Goal: Information Seeking & Learning: Learn about a topic

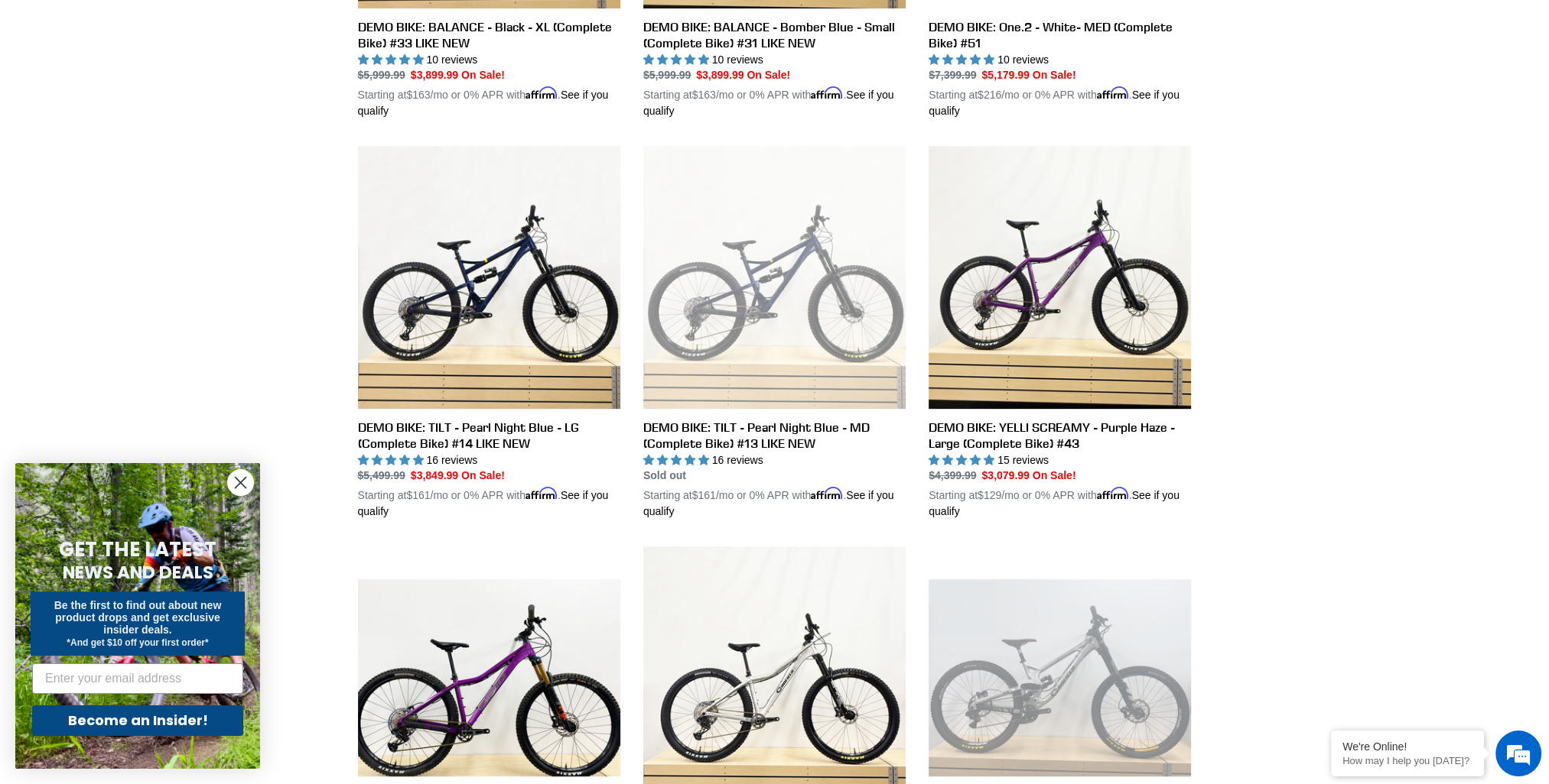
scroll to position [688, 0]
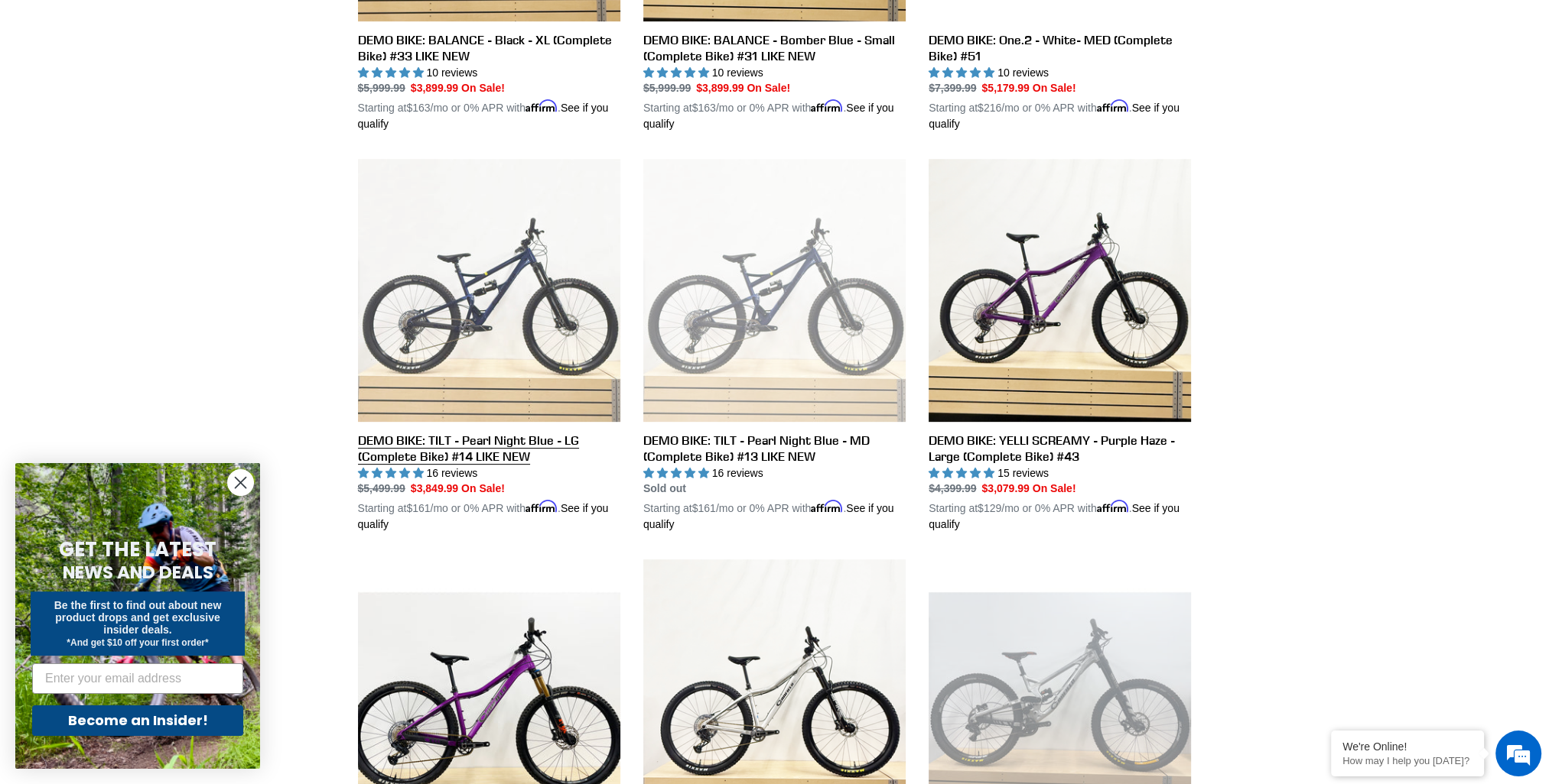
click at [453, 292] on link "DEMO BIKE: TILT - Pearl Night Blue - LG (Complete Bike) #14 LIKE NEW" at bounding box center [489, 346] width 263 height 374
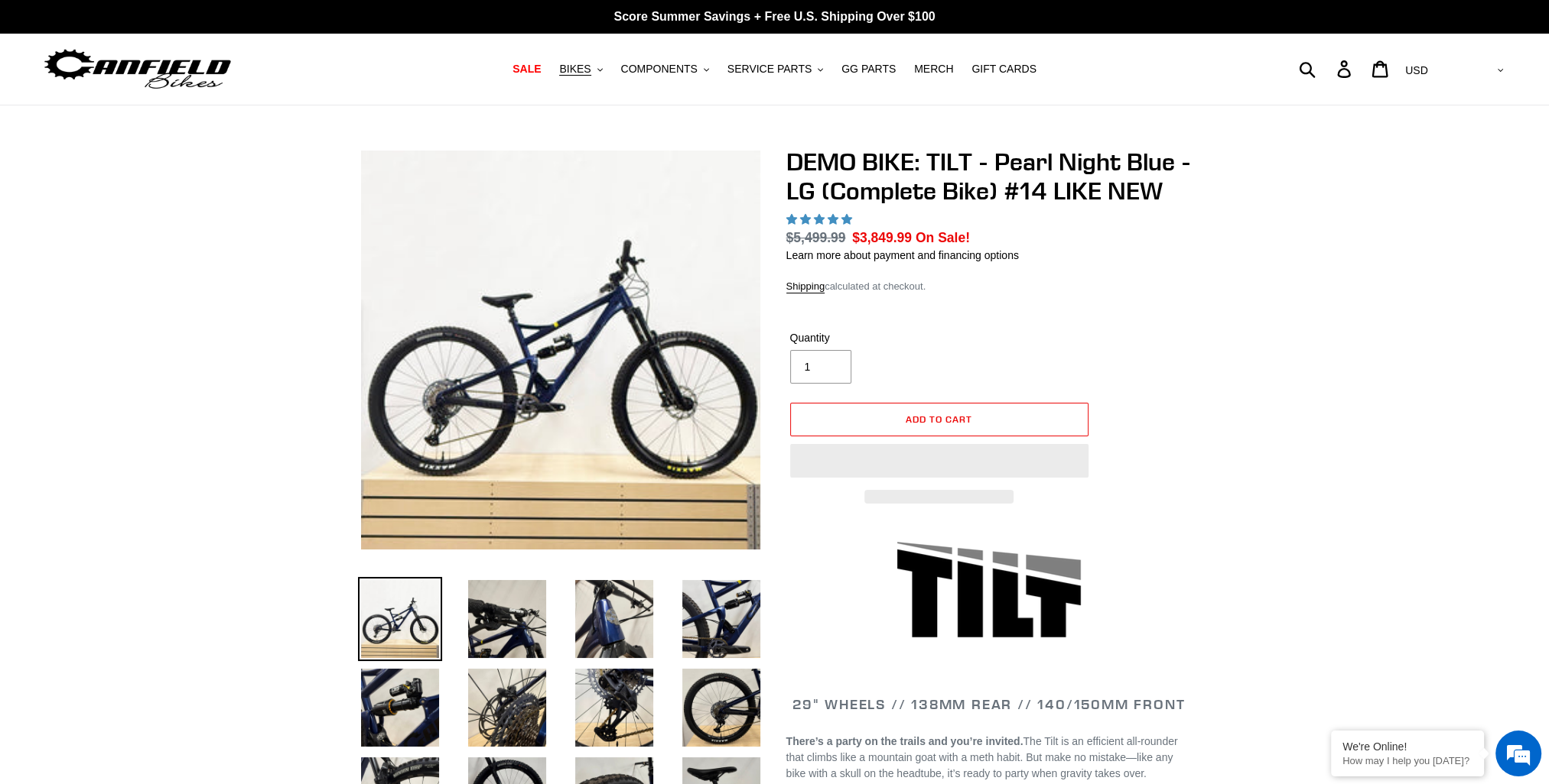
select select "highest-rating"
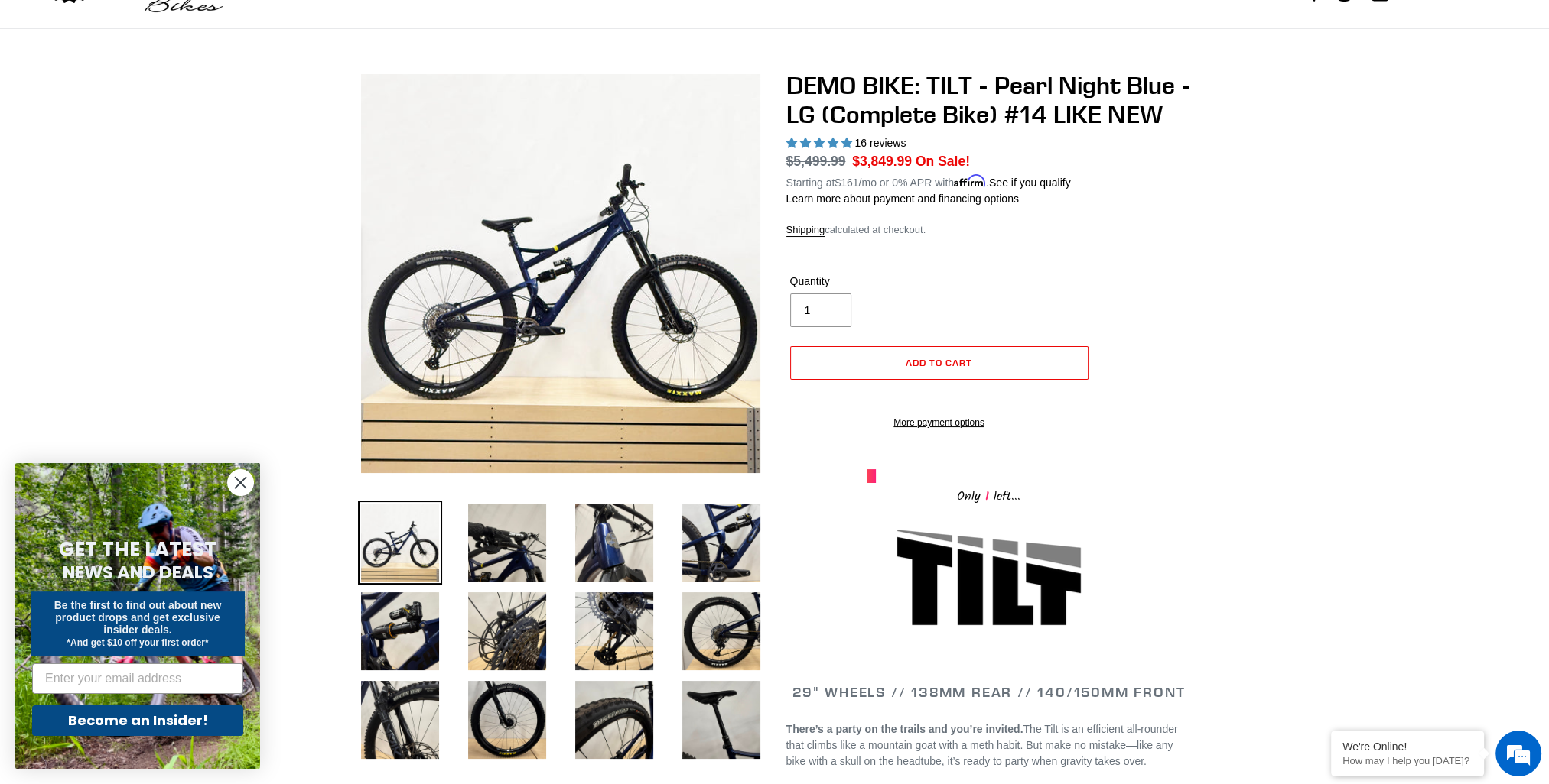
scroll to position [306, 0]
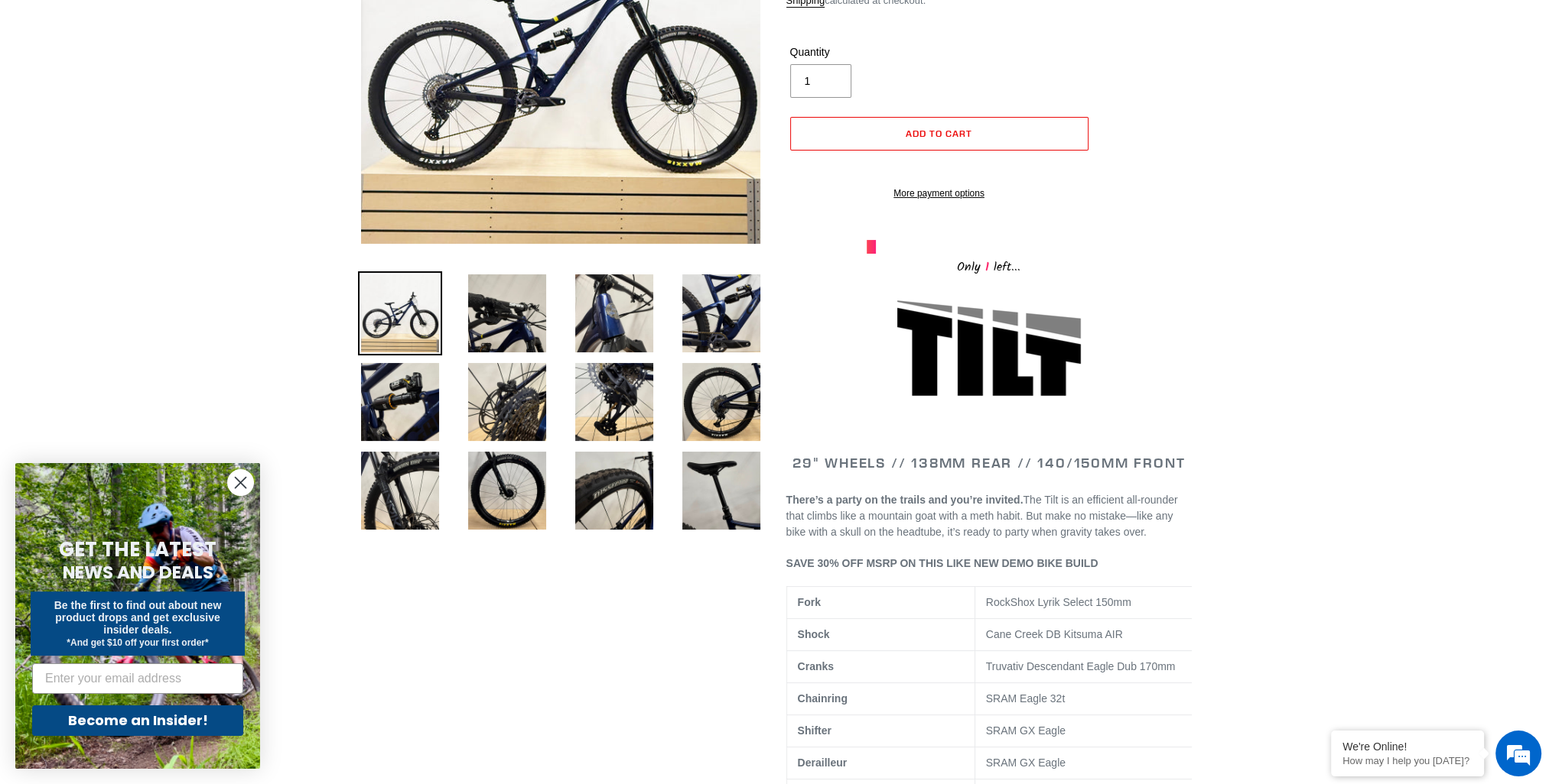
click at [385, 309] on img at bounding box center [400, 313] width 84 height 84
click at [496, 312] on img at bounding box center [506, 313] width 84 height 84
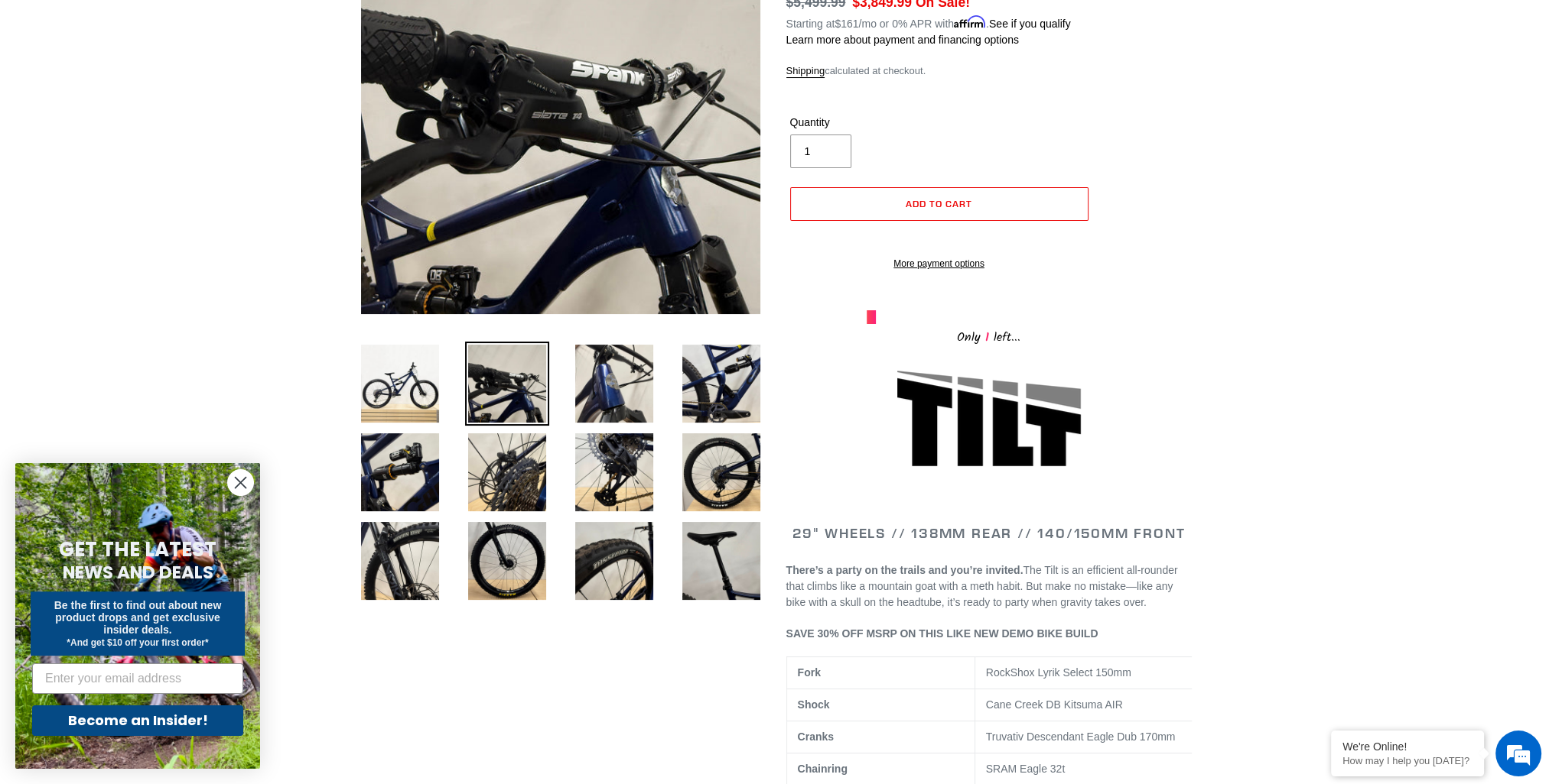
scroll to position [152, 0]
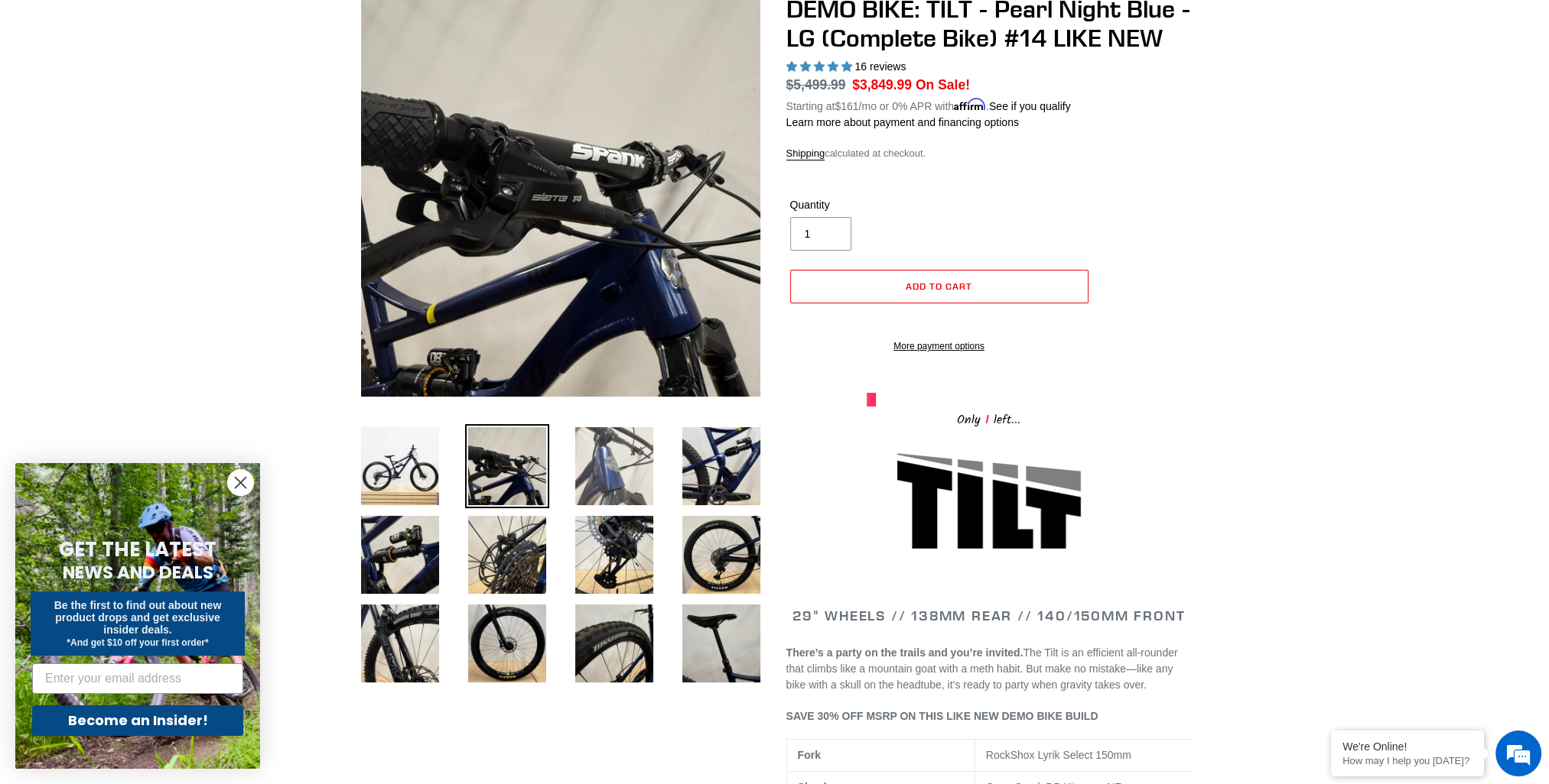
click at [609, 458] on img at bounding box center [614, 466] width 84 height 84
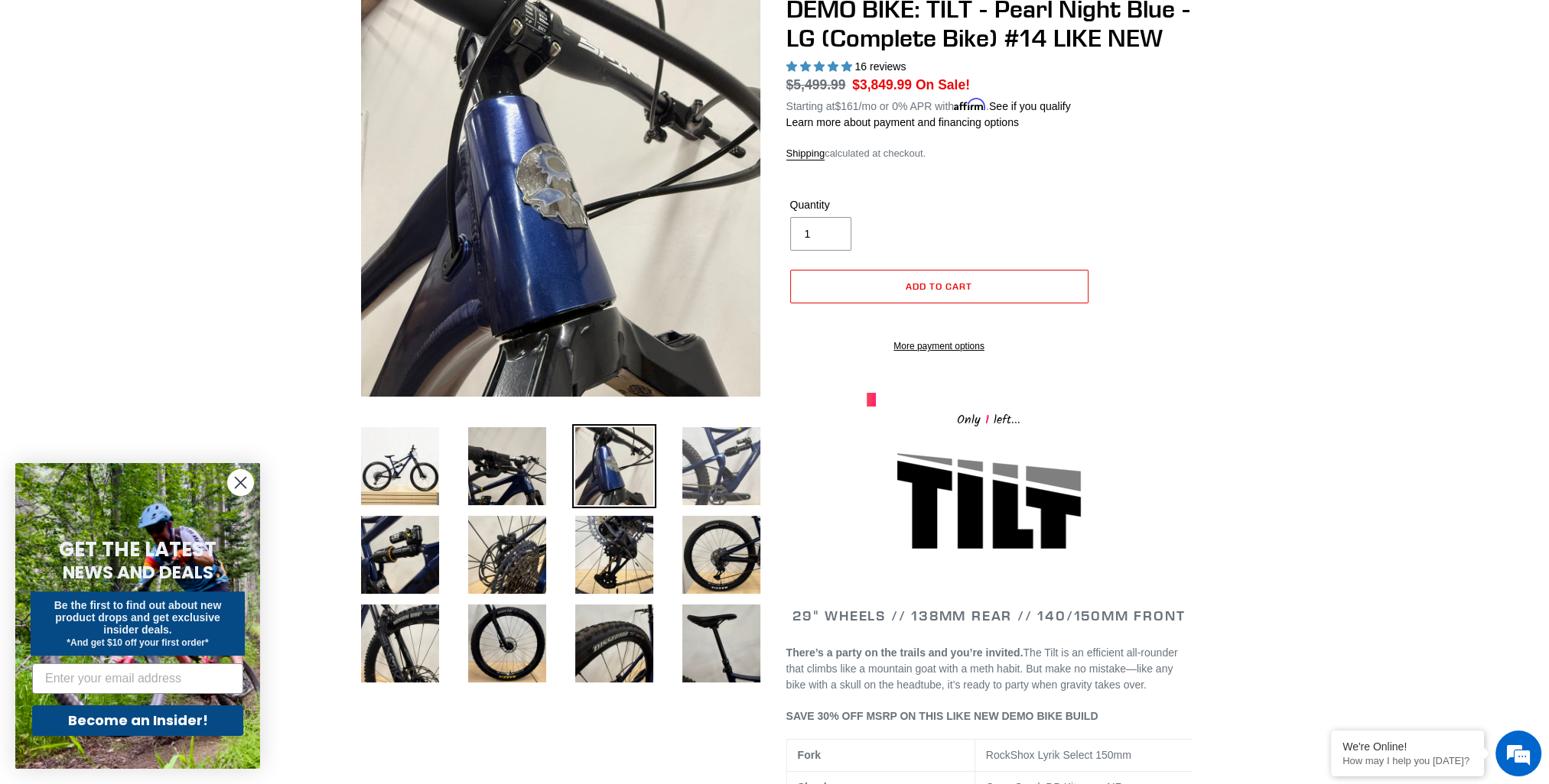
click at [703, 473] on img at bounding box center [720, 466] width 84 height 84
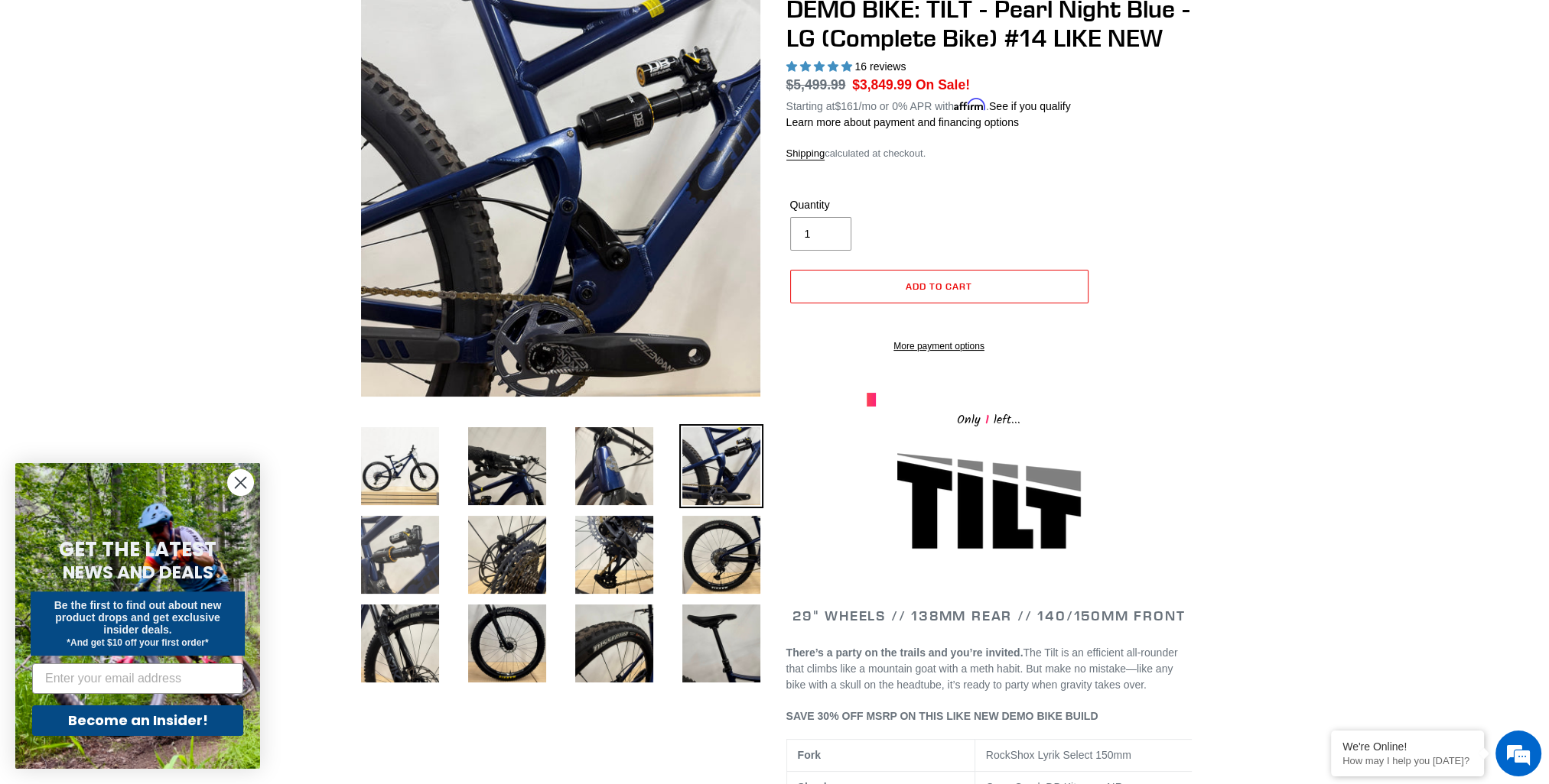
click at [394, 567] on img at bounding box center [400, 555] width 84 height 84
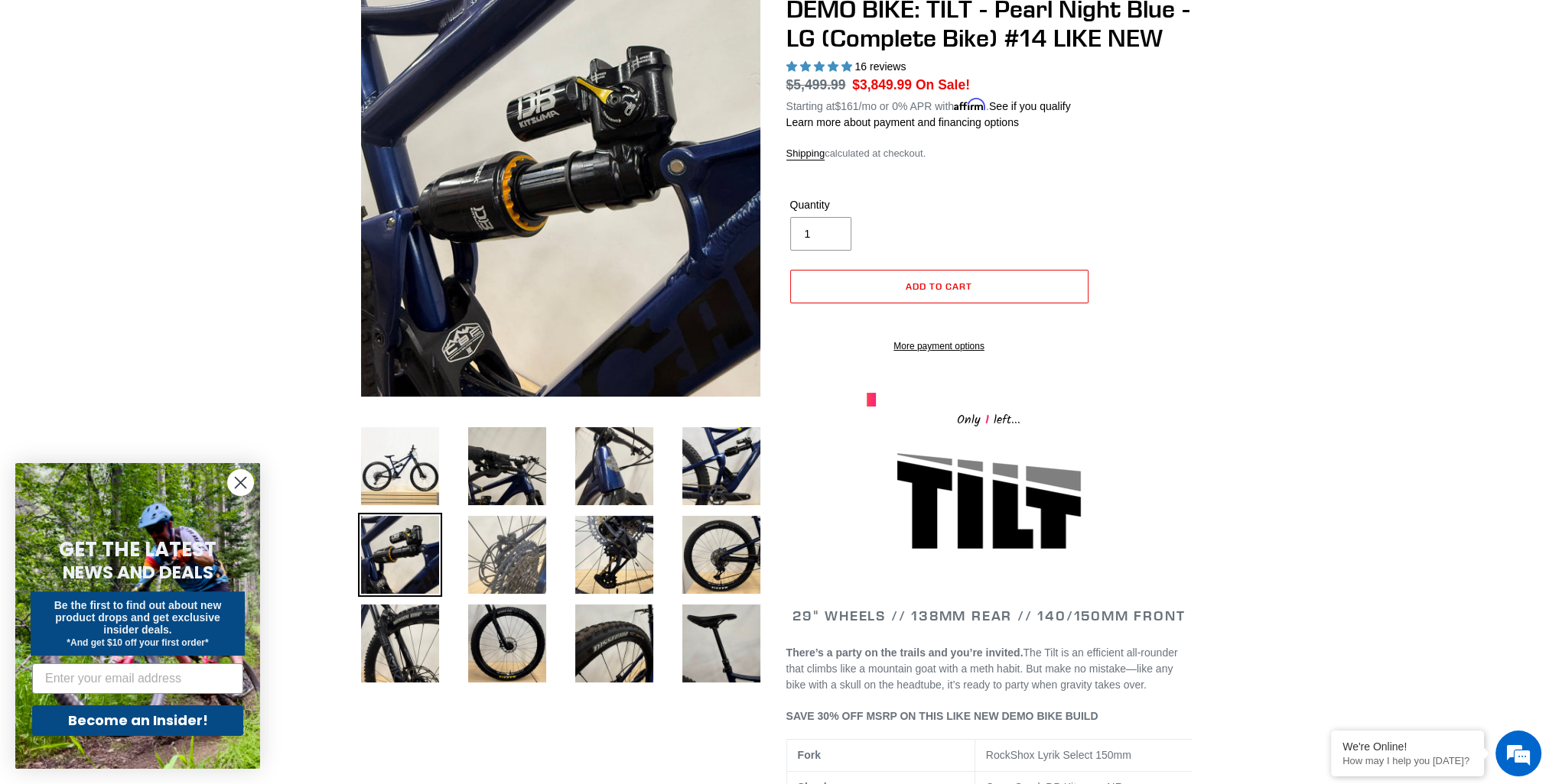
click at [496, 558] on img at bounding box center [506, 555] width 84 height 84
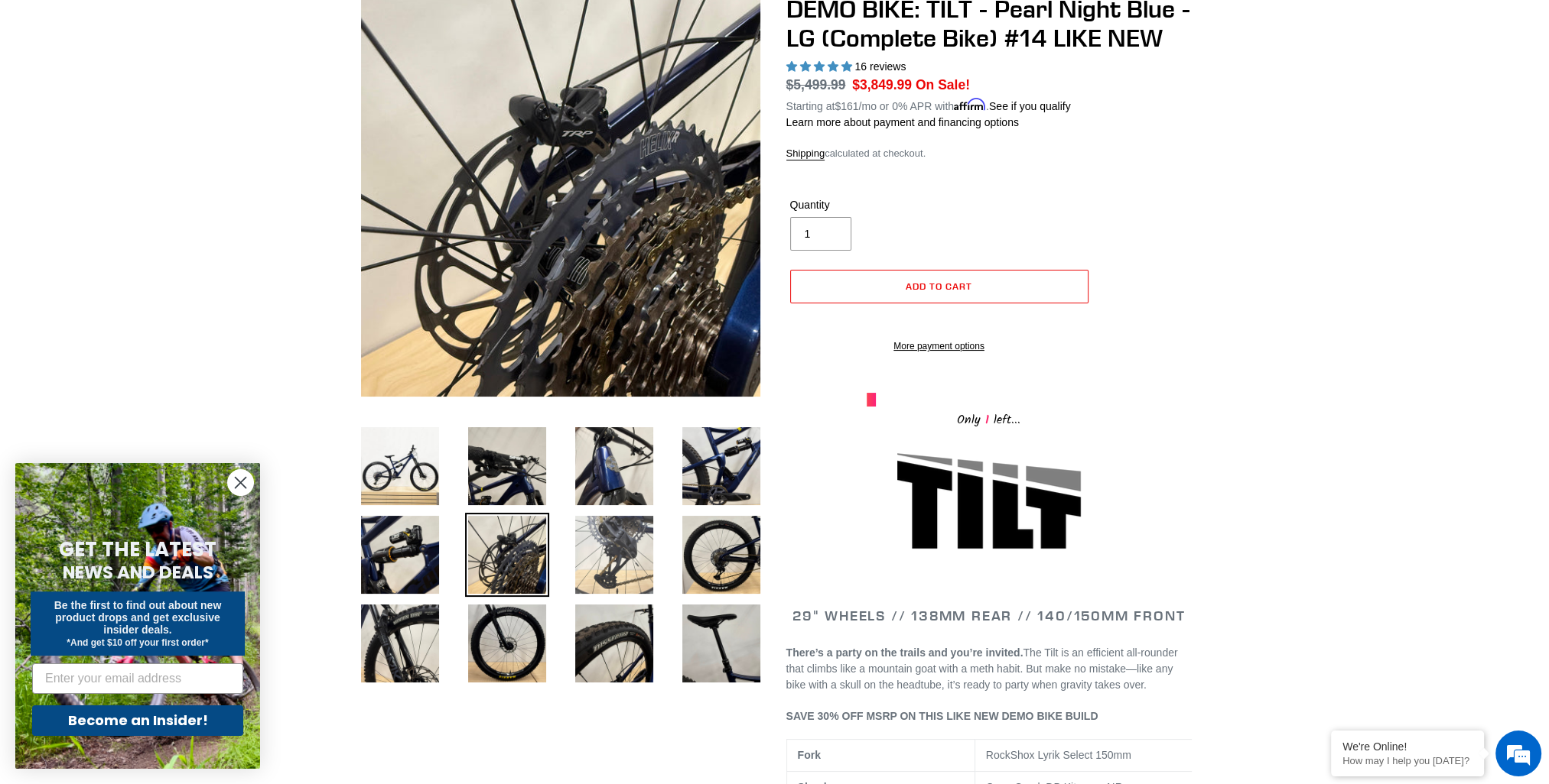
click at [619, 549] on img at bounding box center [614, 555] width 84 height 84
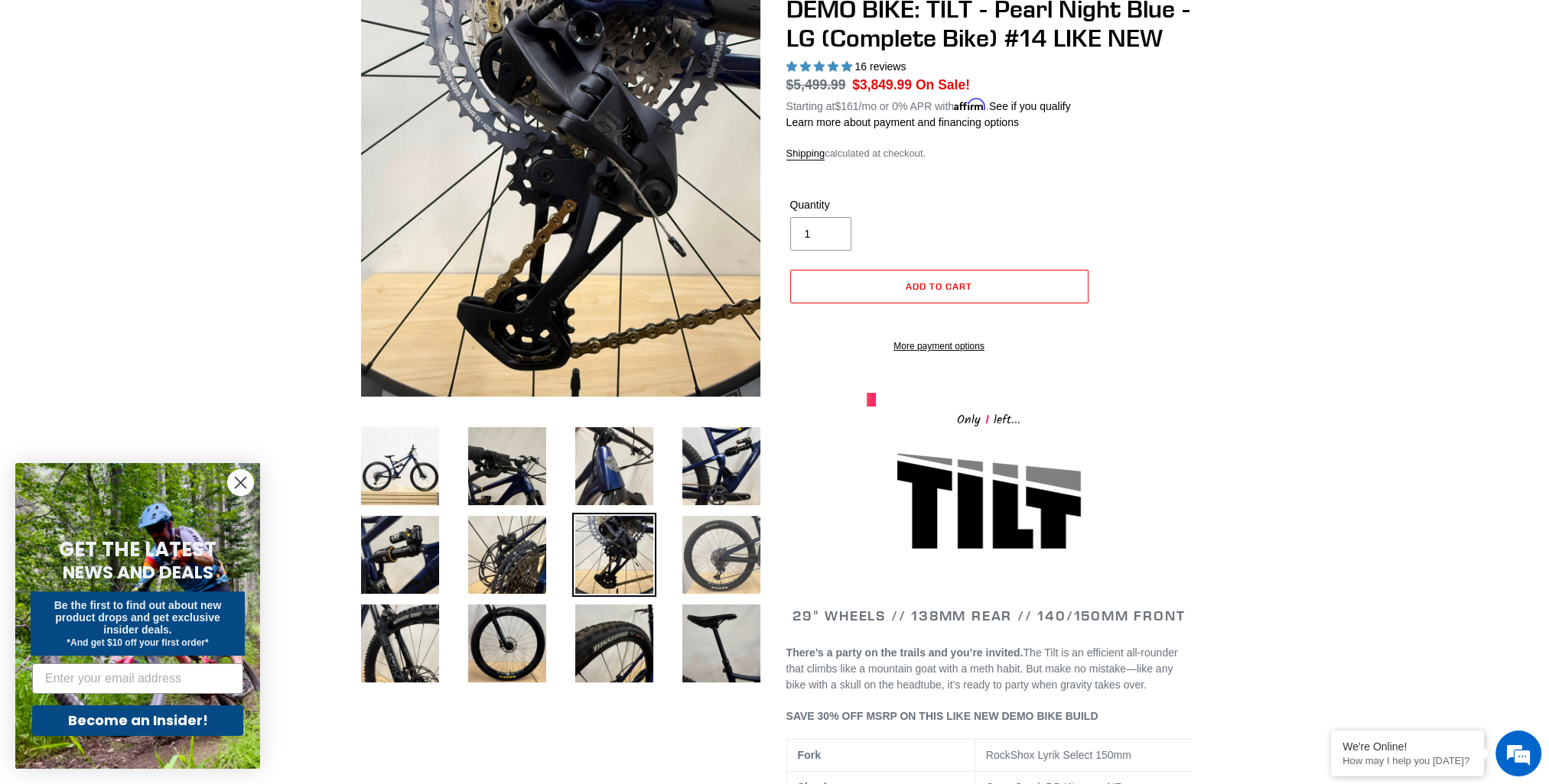
click at [711, 549] on img at bounding box center [720, 555] width 84 height 84
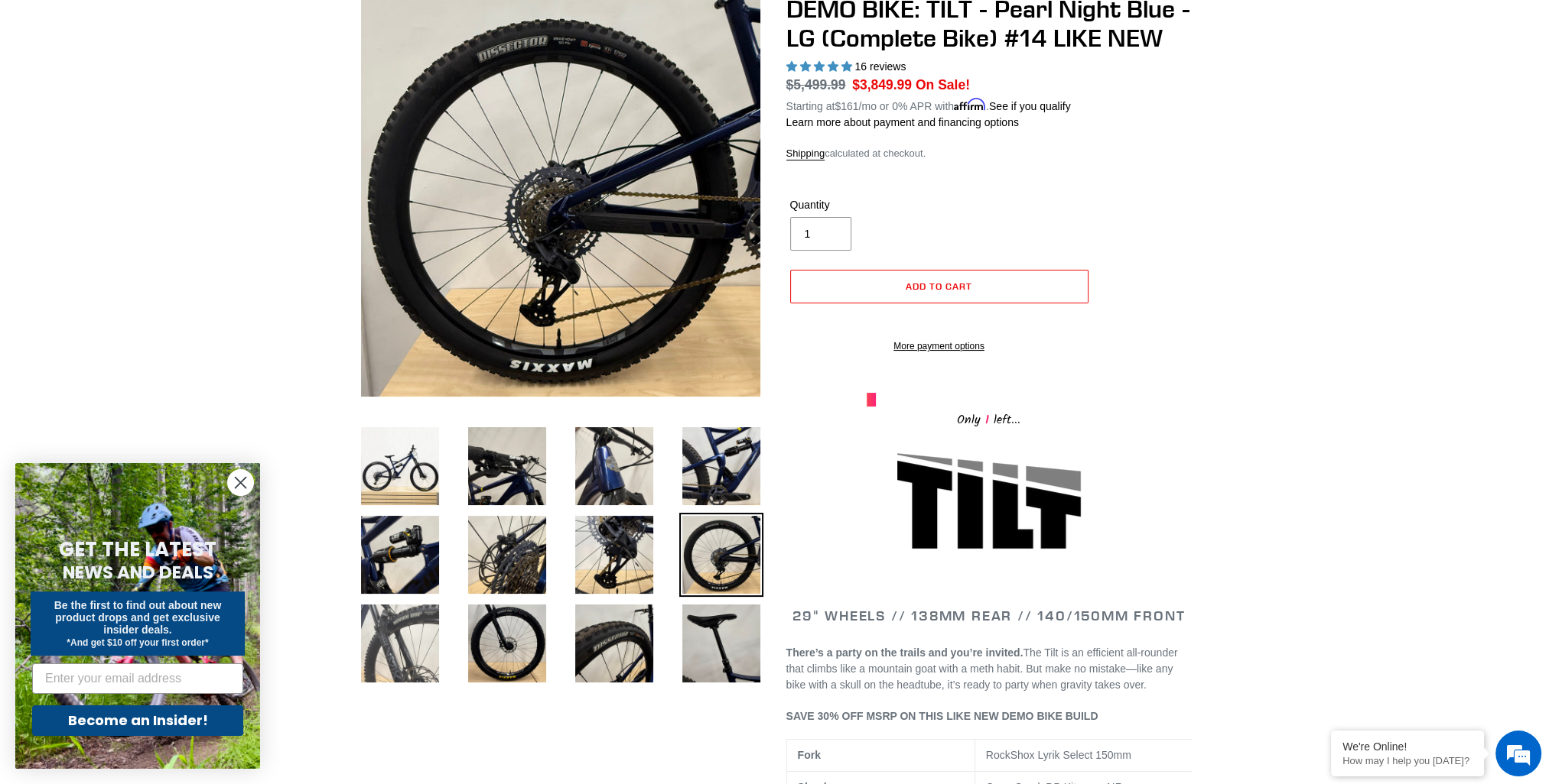
click at [413, 637] on img at bounding box center [400, 643] width 84 height 84
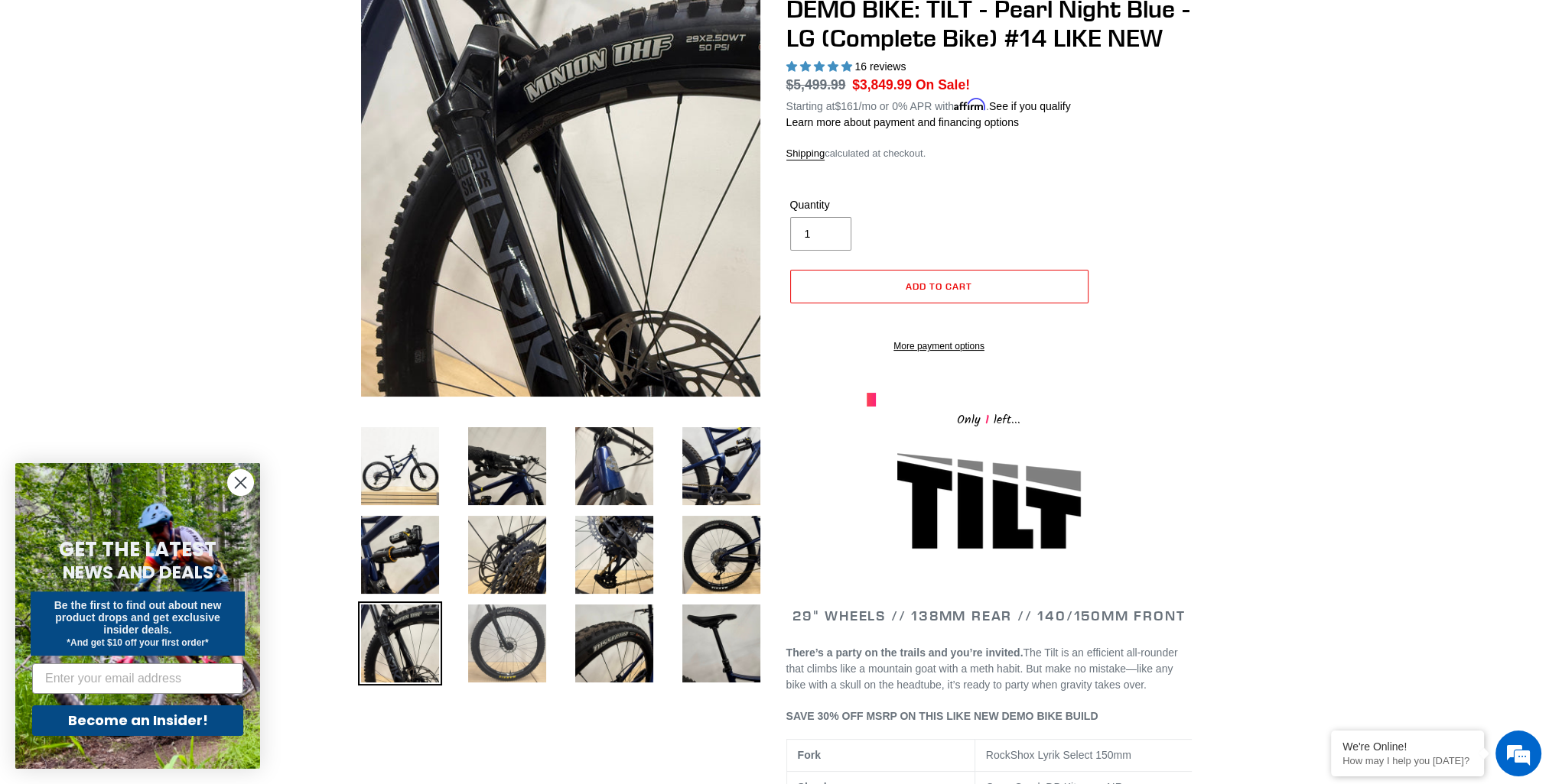
click at [487, 634] on img at bounding box center [506, 643] width 84 height 84
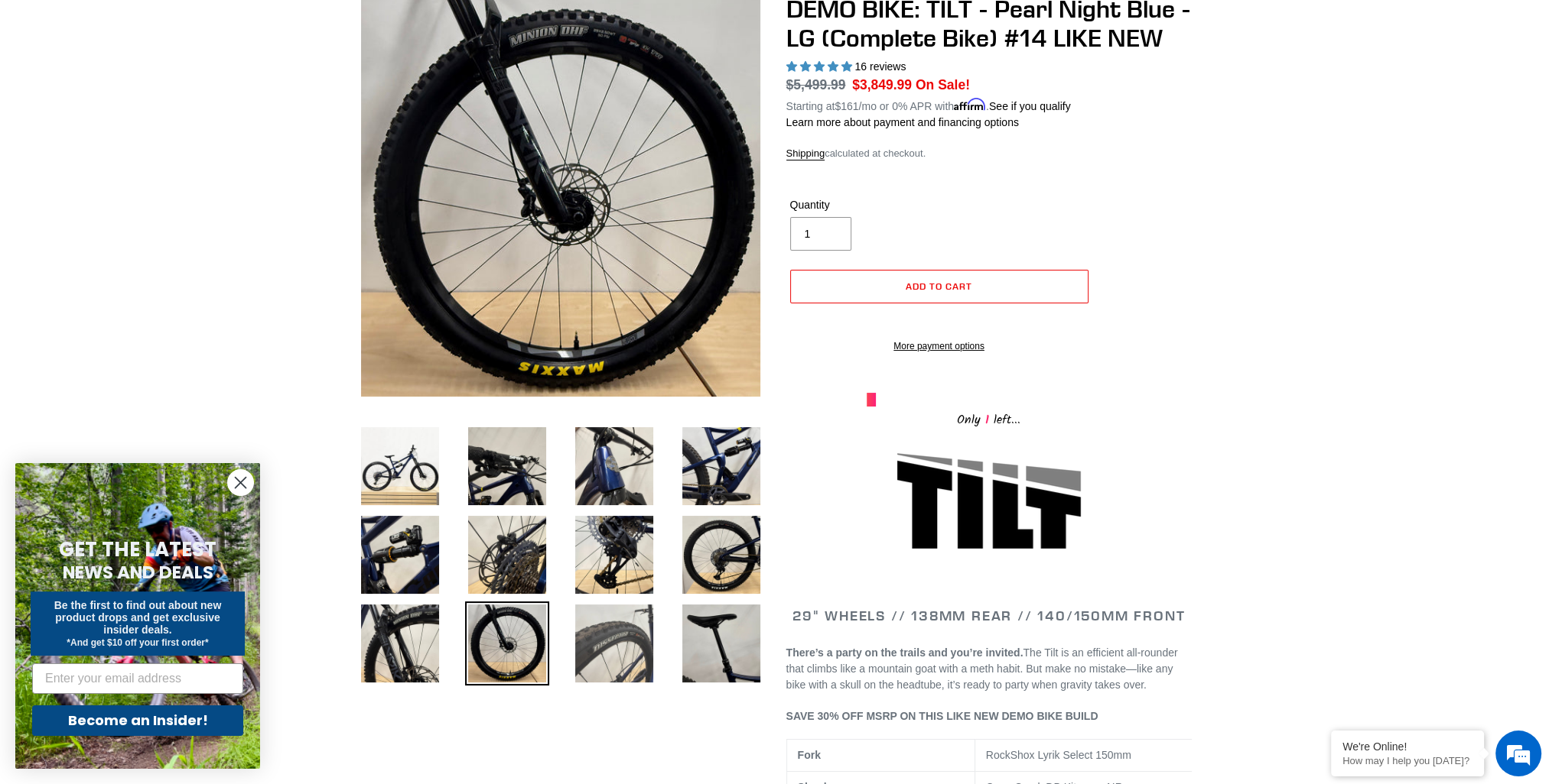
click at [611, 637] on img at bounding box center [614, 643] width 84 height 84
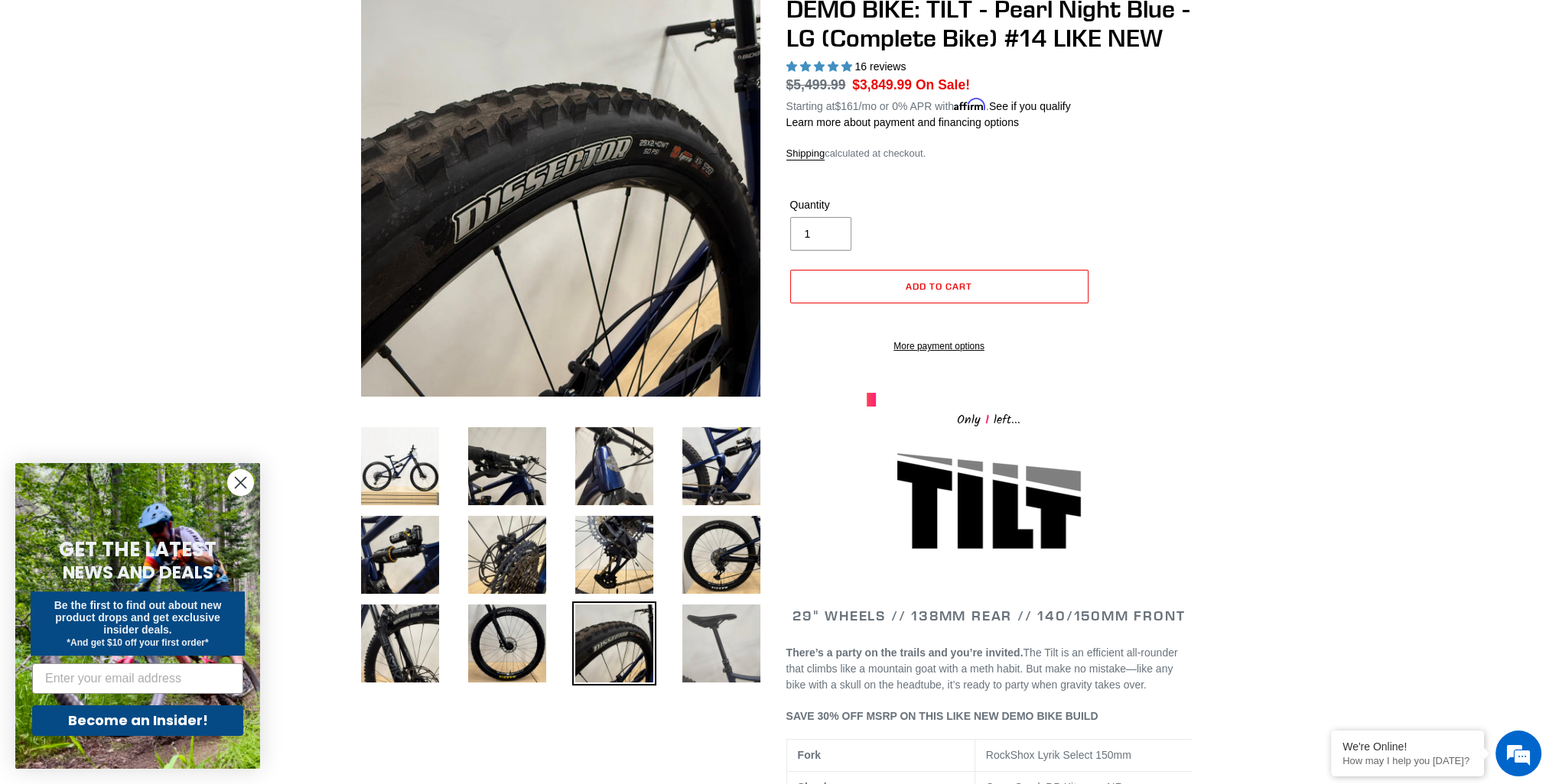
click at [749, 643] on img at bounding box center [720, 643] width 84 height 84
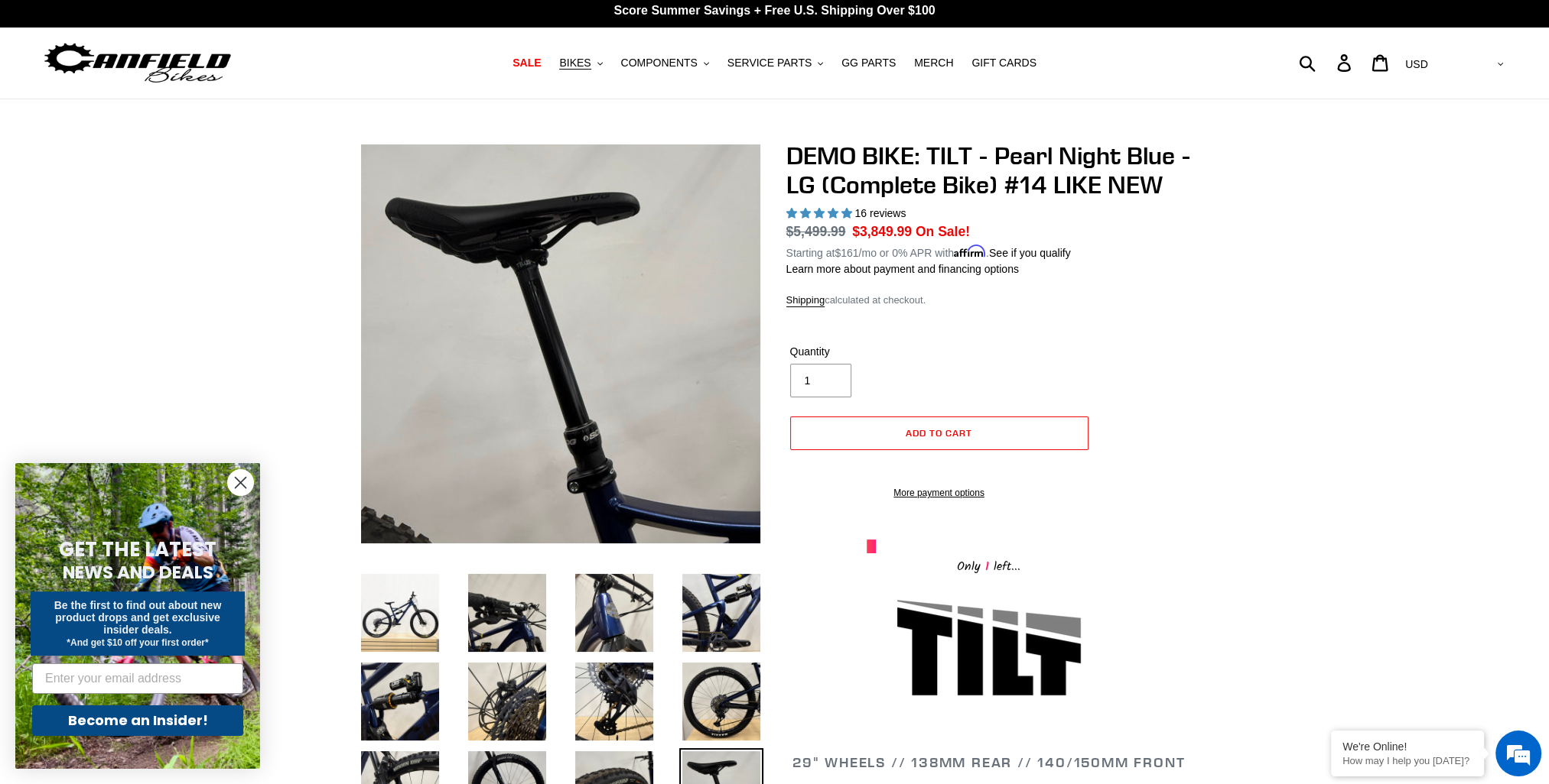
scroll to position [0, 0]
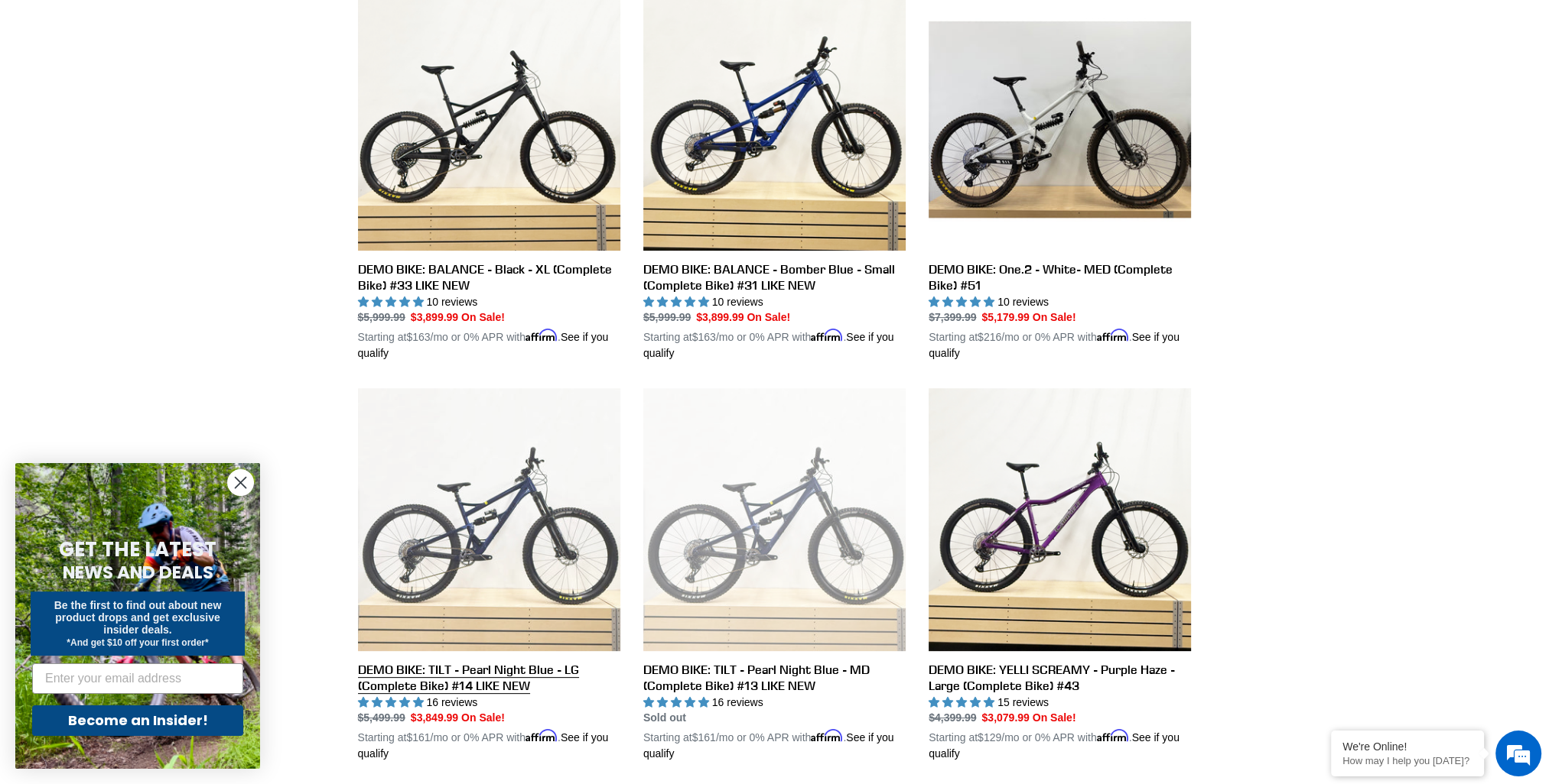
click at [448, 436] on link "DEMO BIKE: TILT - Pearl Night Blue - LG (Complete Bike) #14 LIKE NEW" at bounding box center [489, 575] width 263 height 374
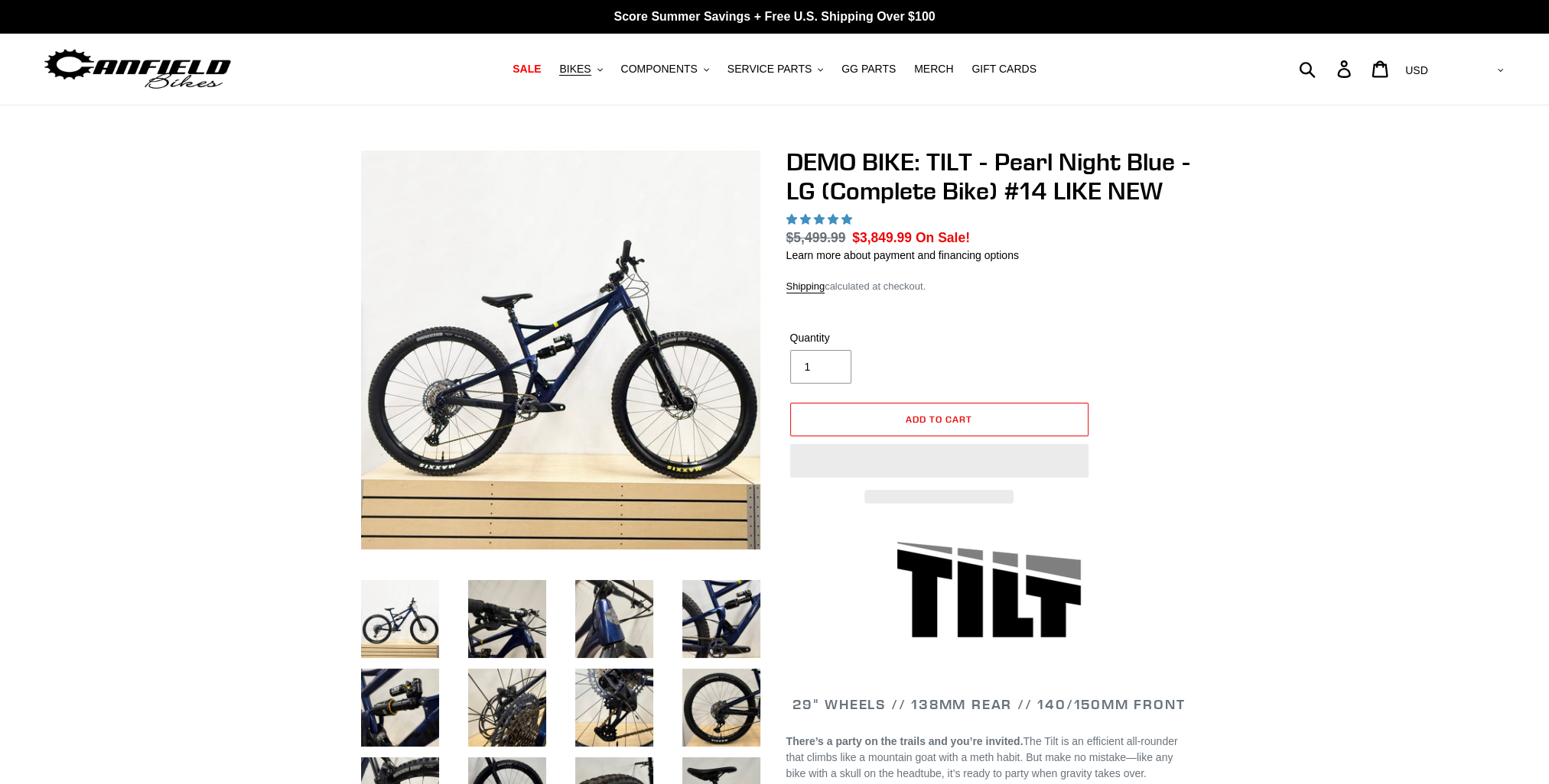
select select "highest-rating"
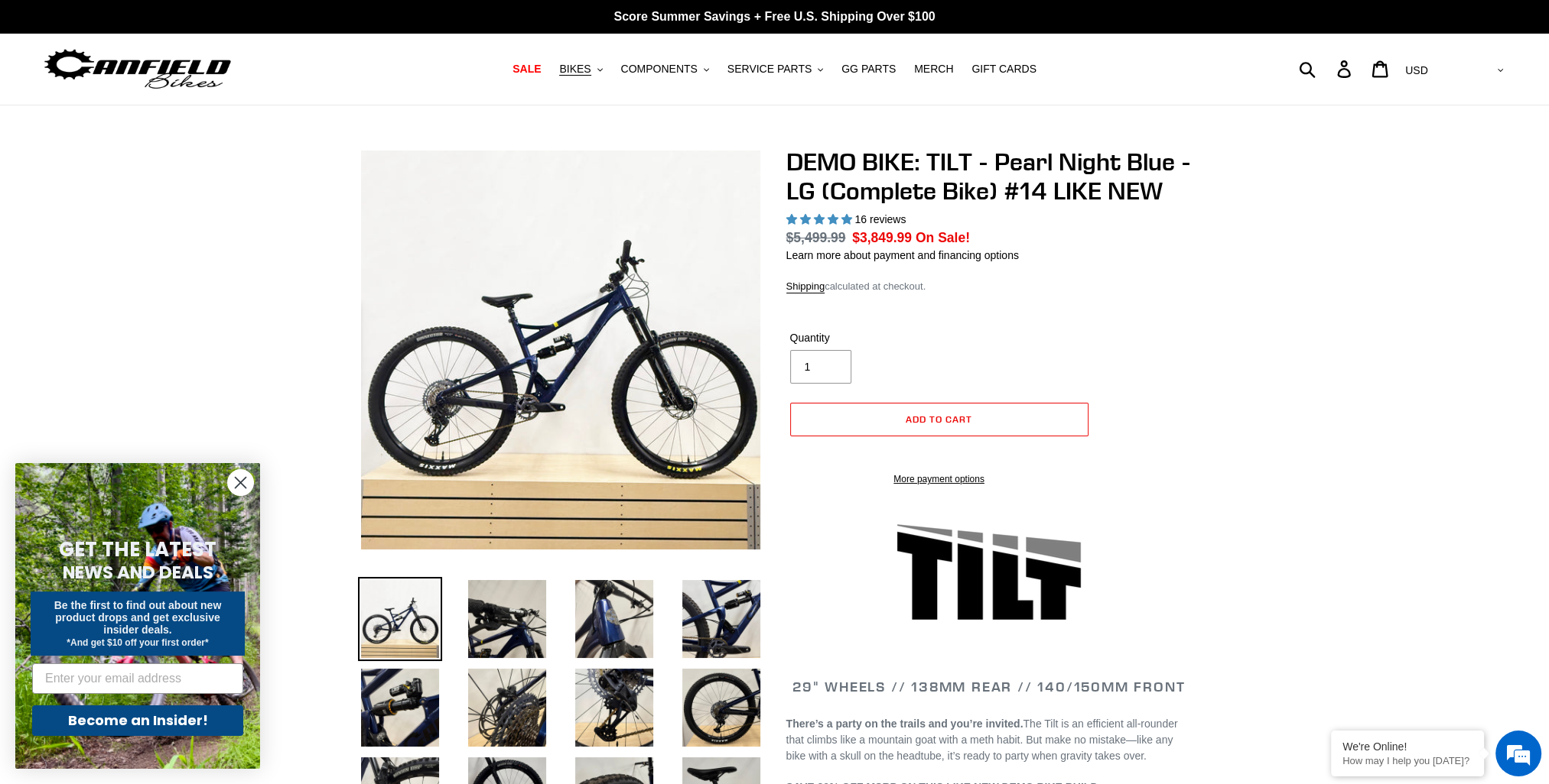
click at [517, 386] on img at bounding box center [561, 350] width 399 height 399
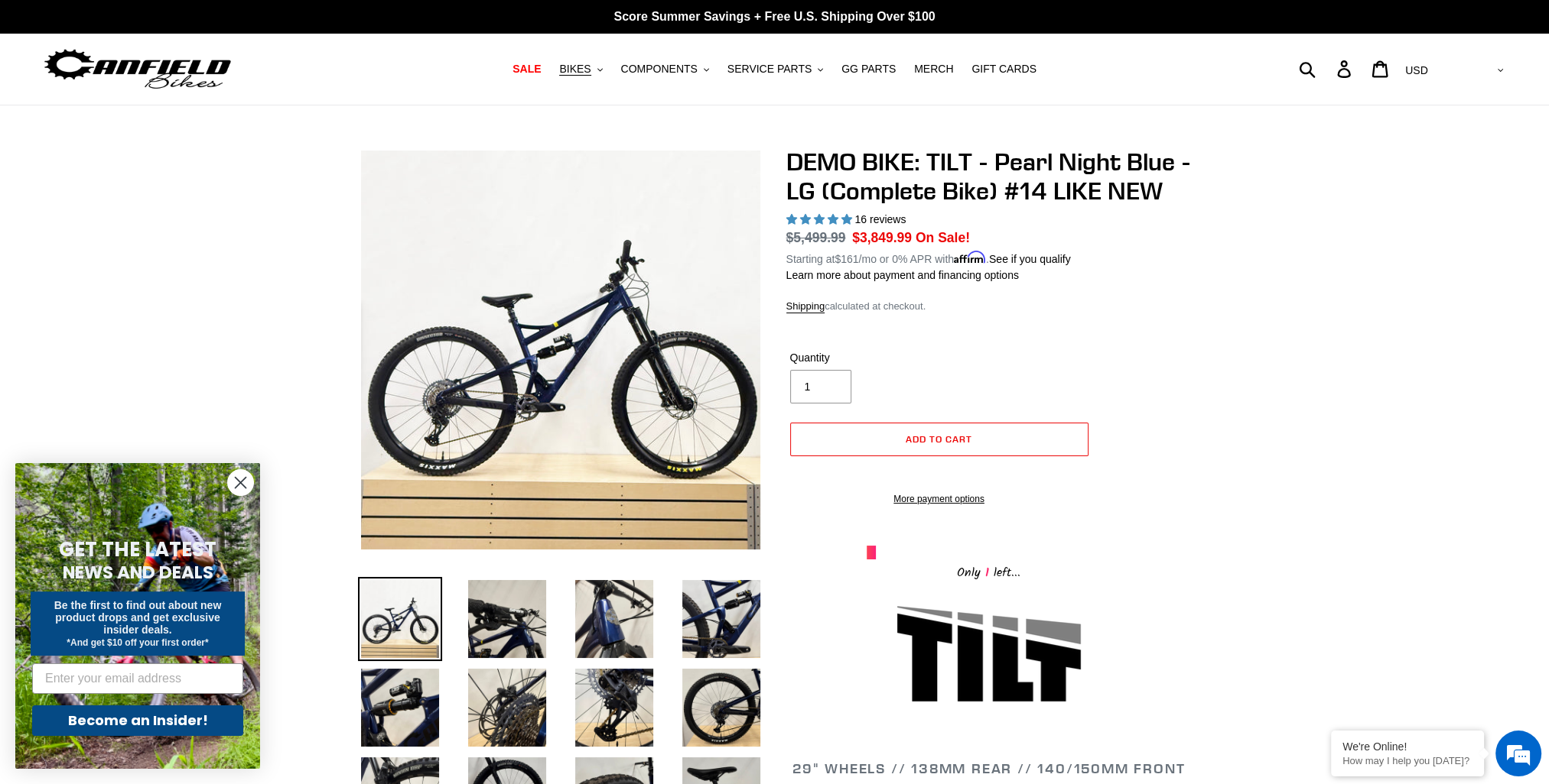
click at [533, 399] on img at bounding box center [642, 215] width 1566 height 1565
click at [533, 399] on img at bounding box center [640, 215] width 1566 height 1565
click at [492, 623] on img at bounding box center [506, 619] width 84 height 84
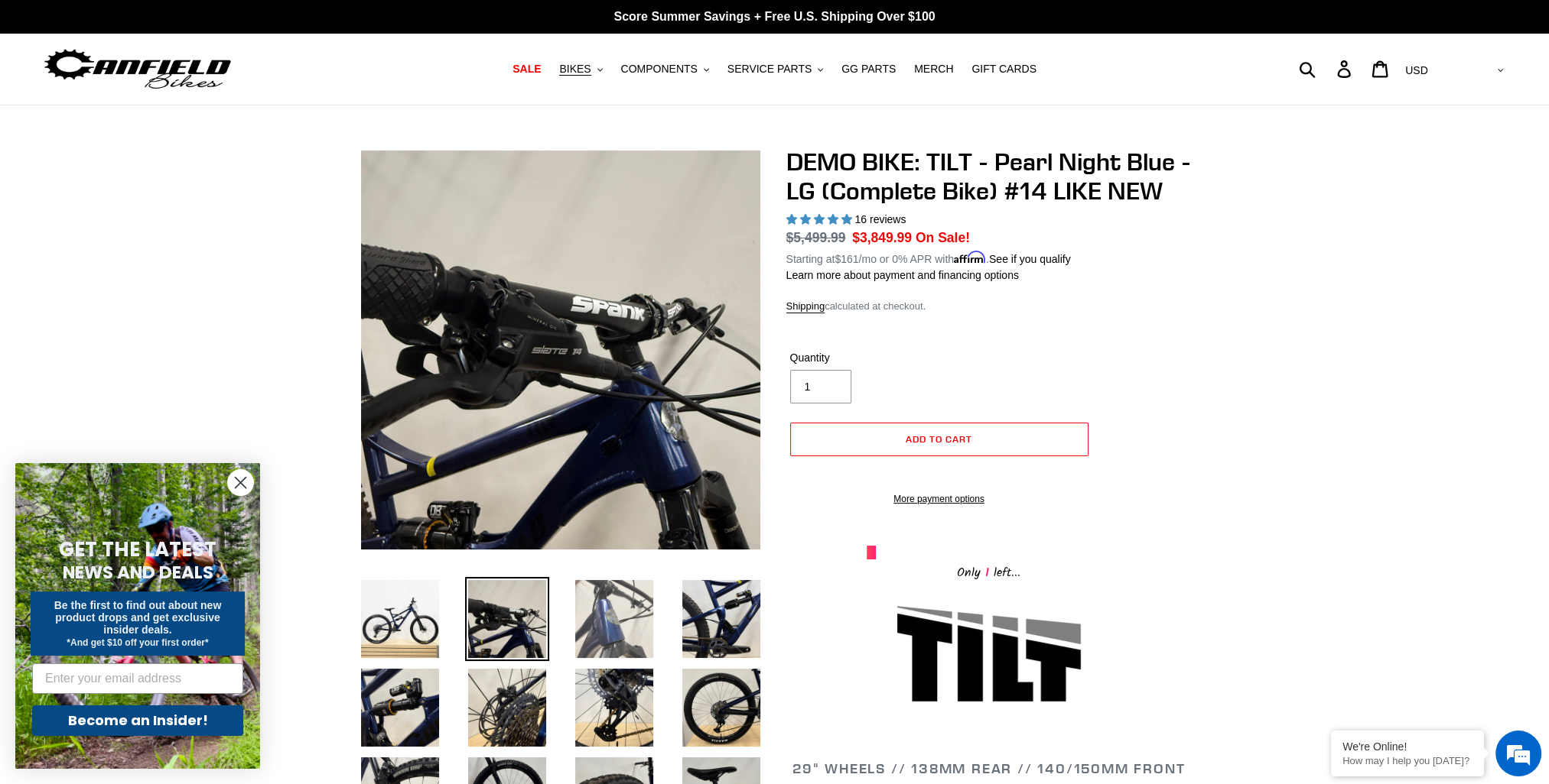
click at [584, 616] on img at bounding box center [614, 619] width 84 height 84
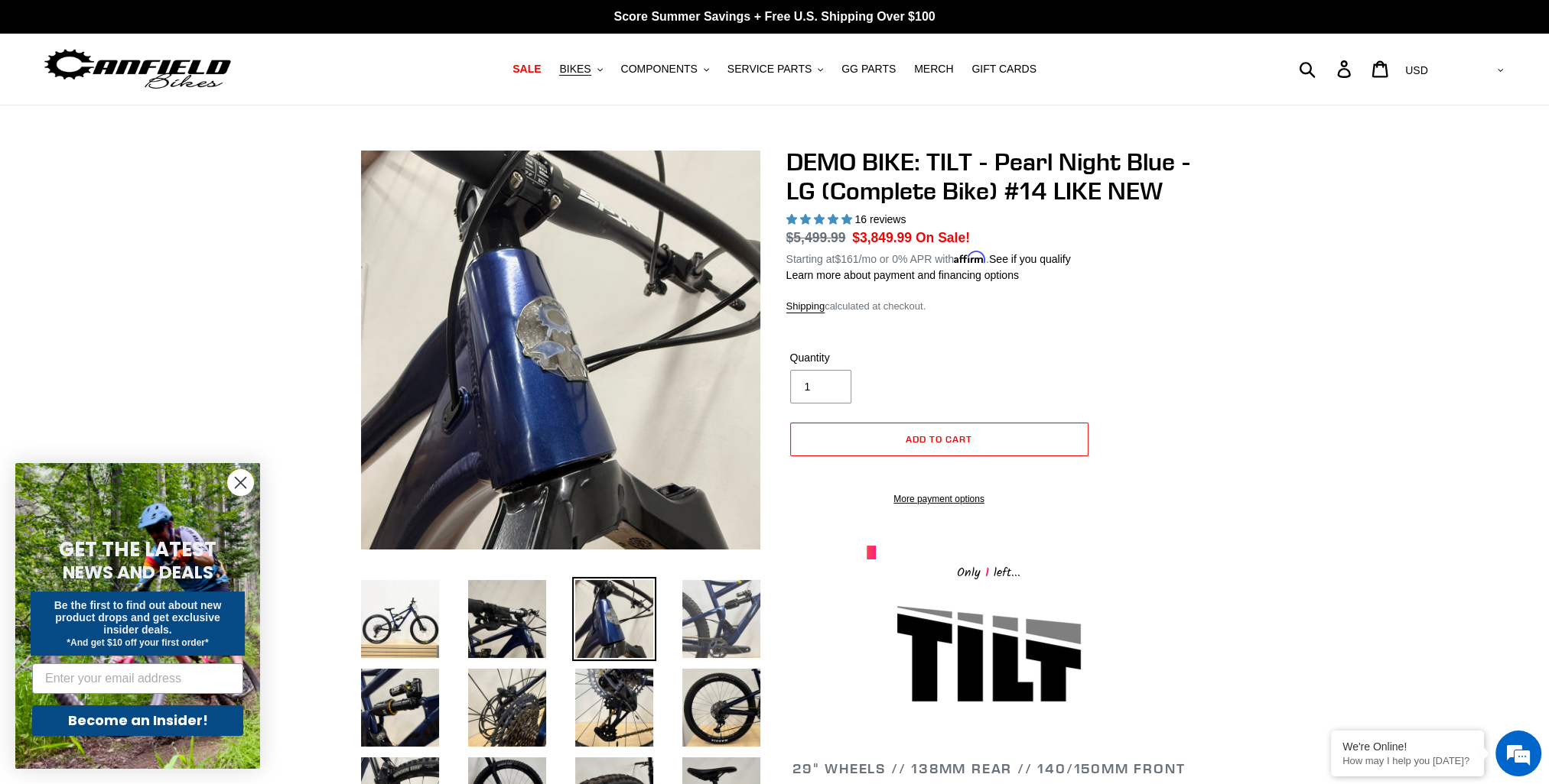
click at [707, 627] on img at bounding box center [720, 619] width 84 height 84
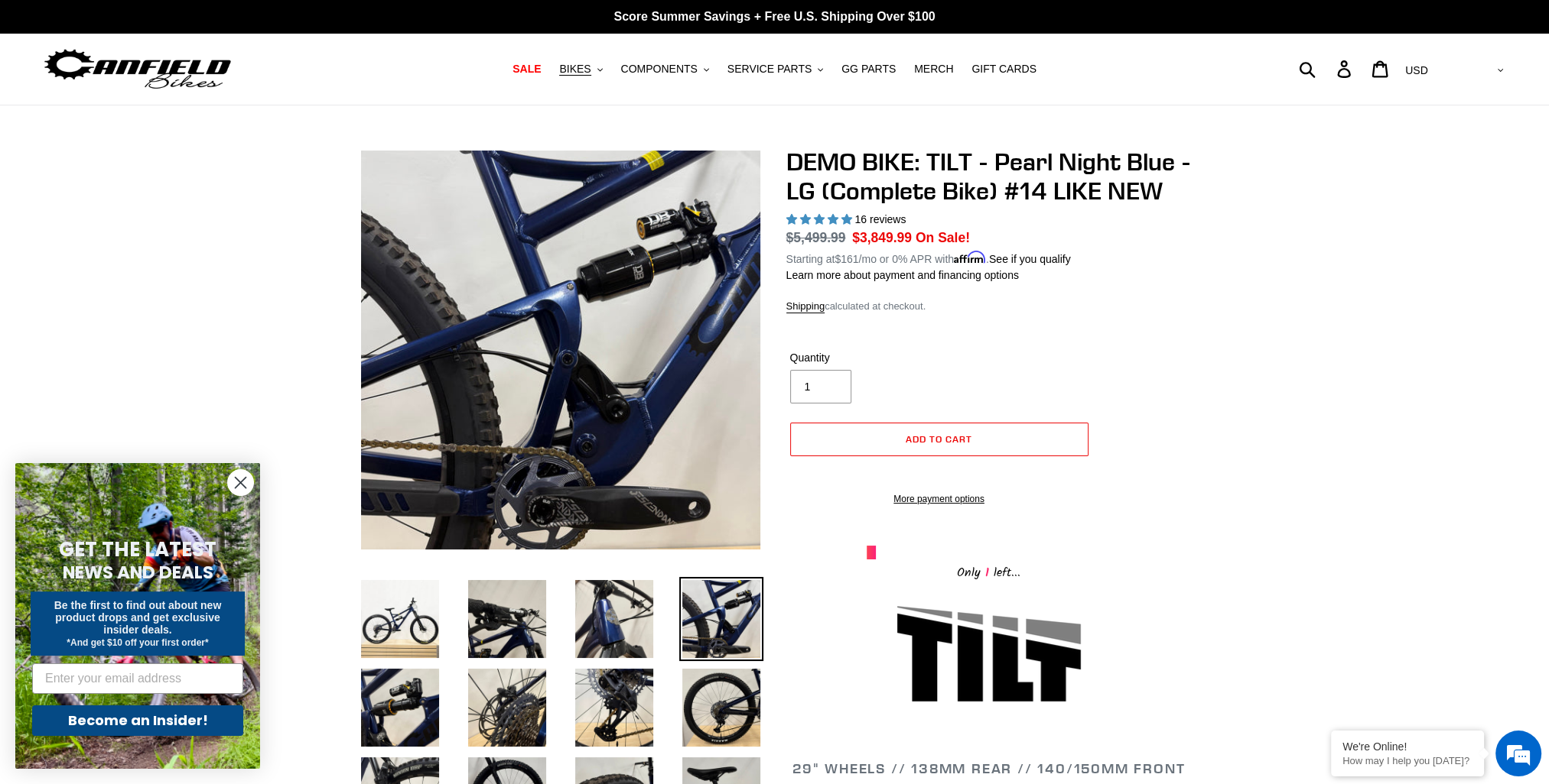
scroll to position [77, 0]
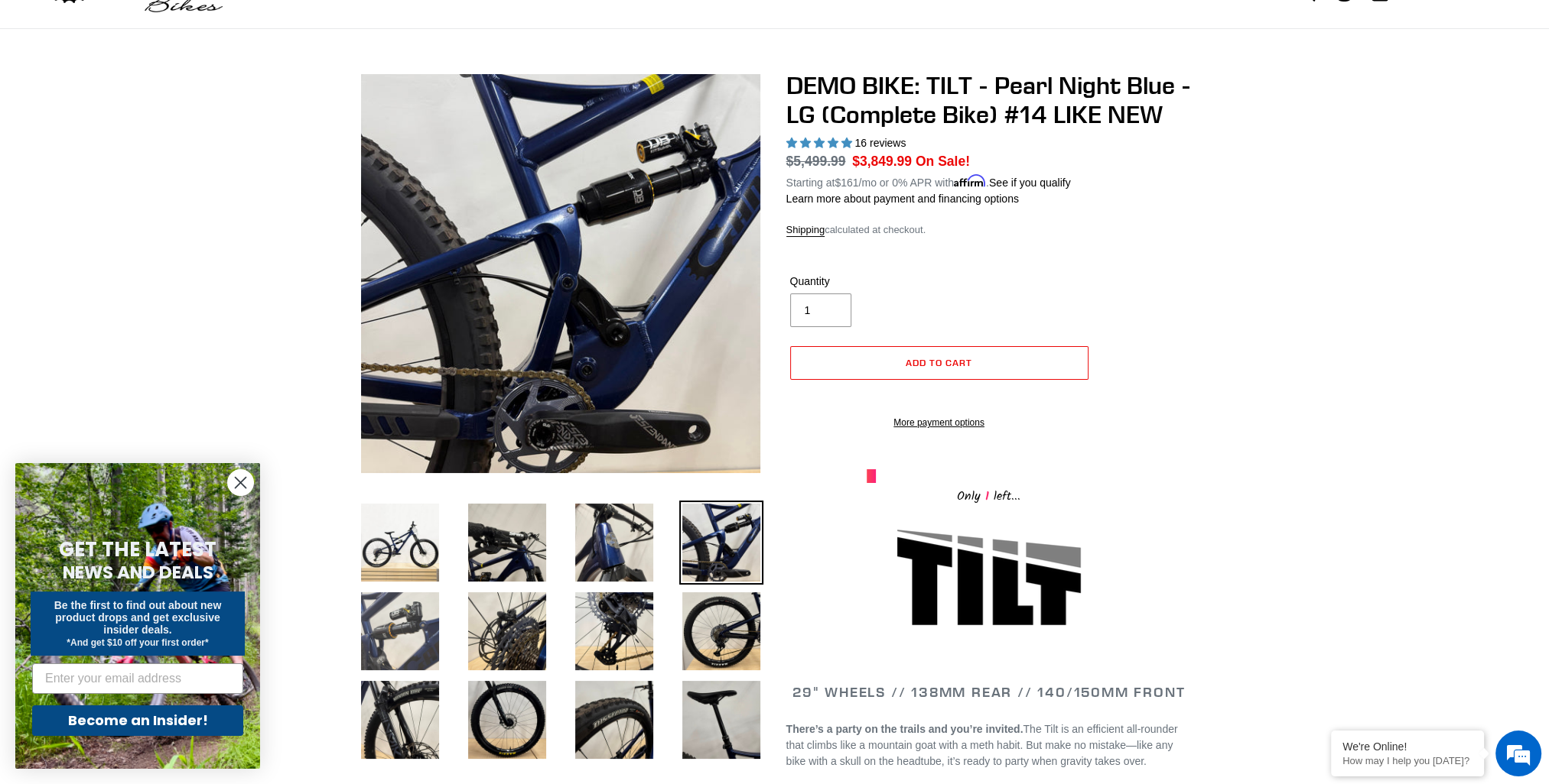
click at [415, 639] on img at bounding box center [400, 631] width 84 height 84
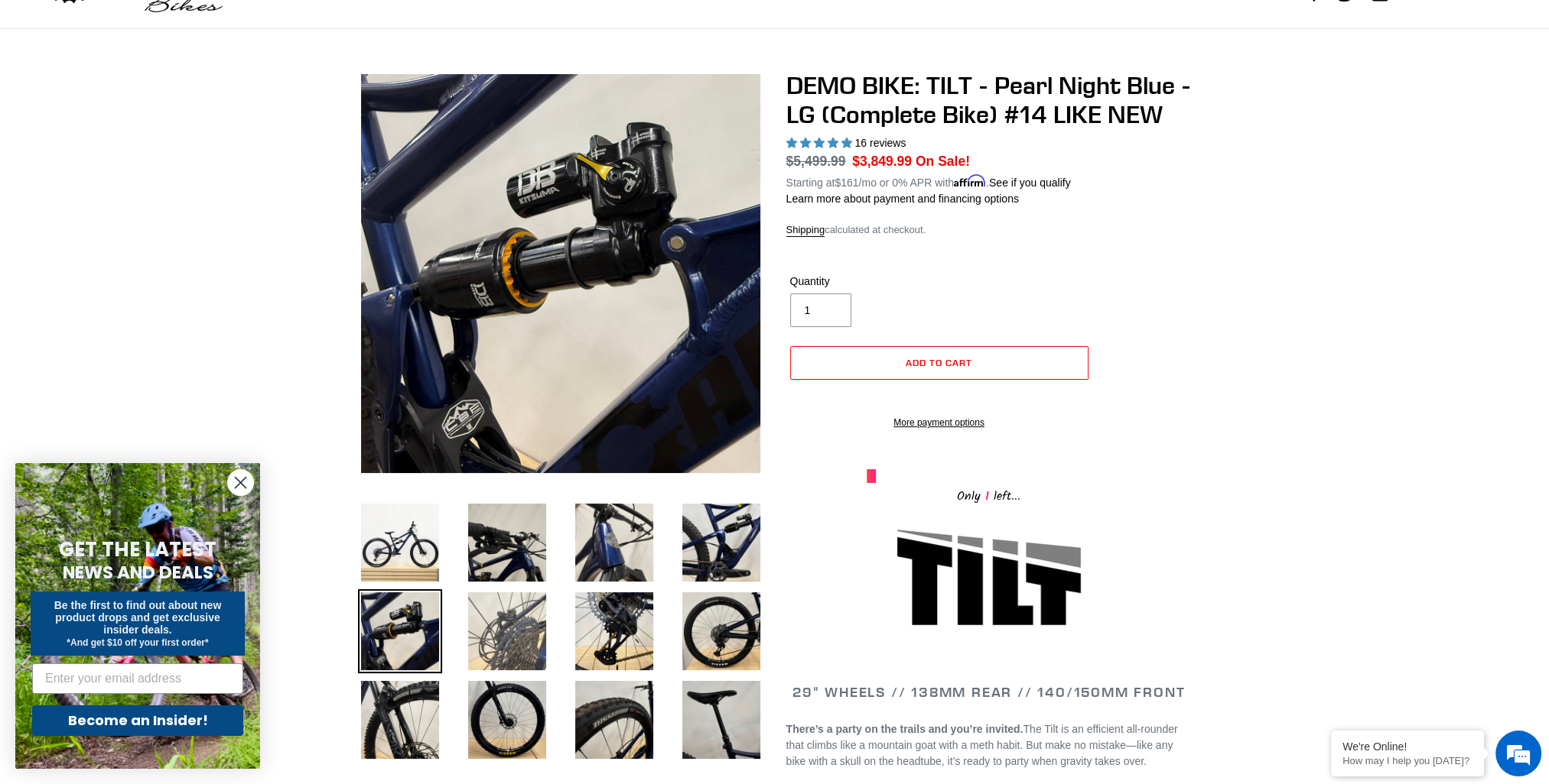
click at [491, 629] on img at bounding box center [506, 631] width 84 height 84
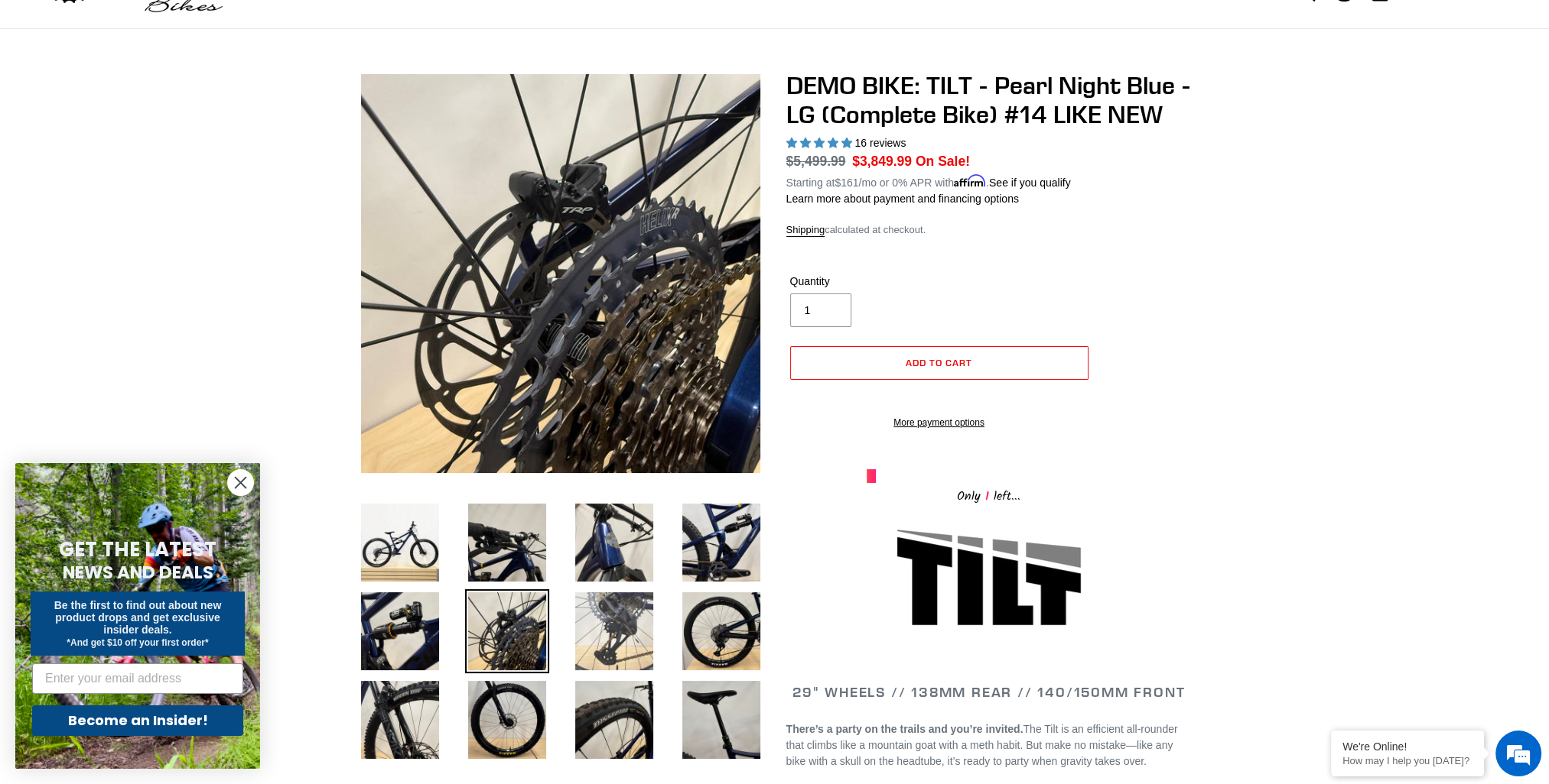
click at [600, 625] on img at bounding box center [614, 631] width 84 height 84
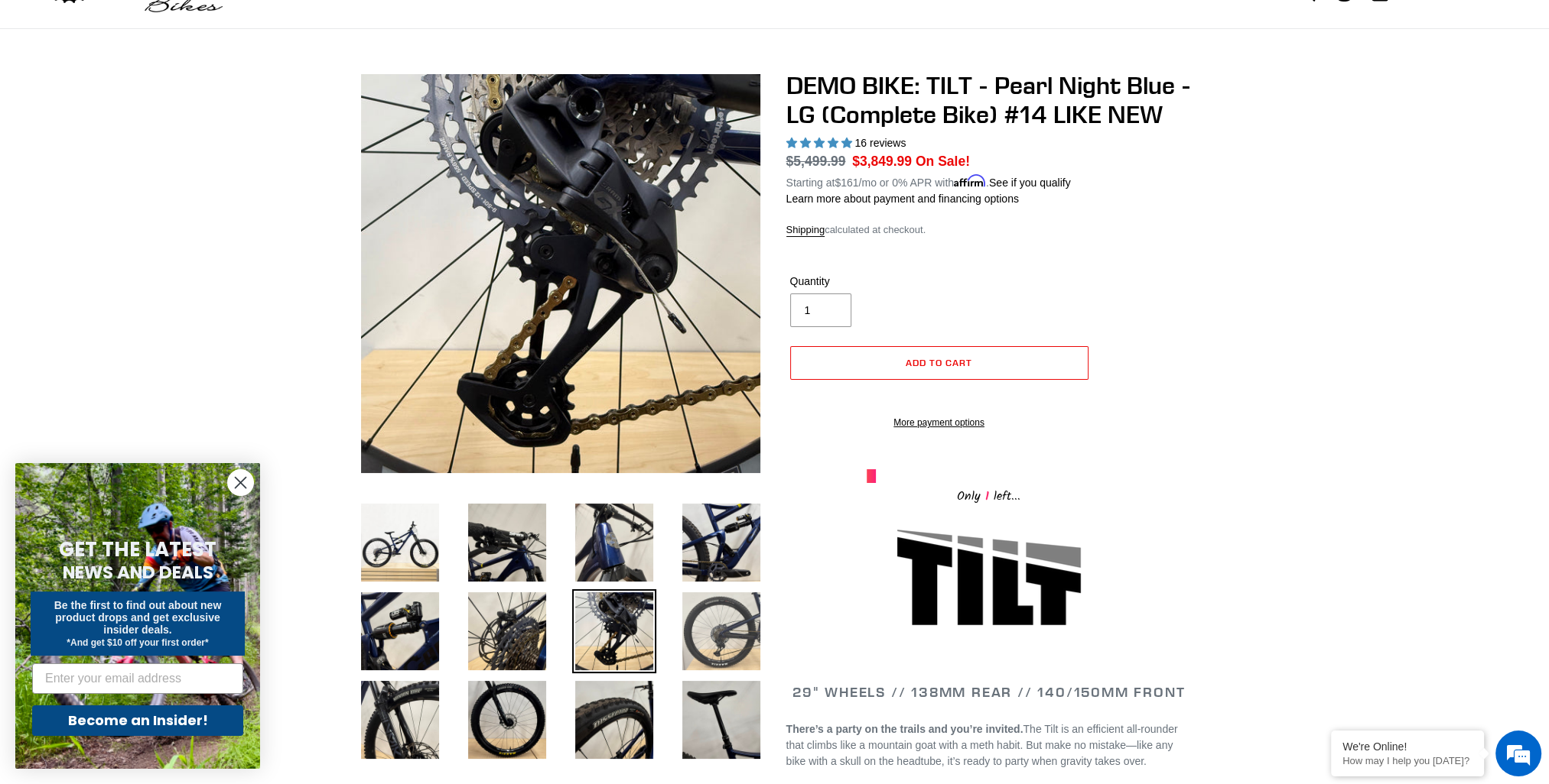
click at [728, 632] on img at bounding box center [720, 631] width 84 height 84
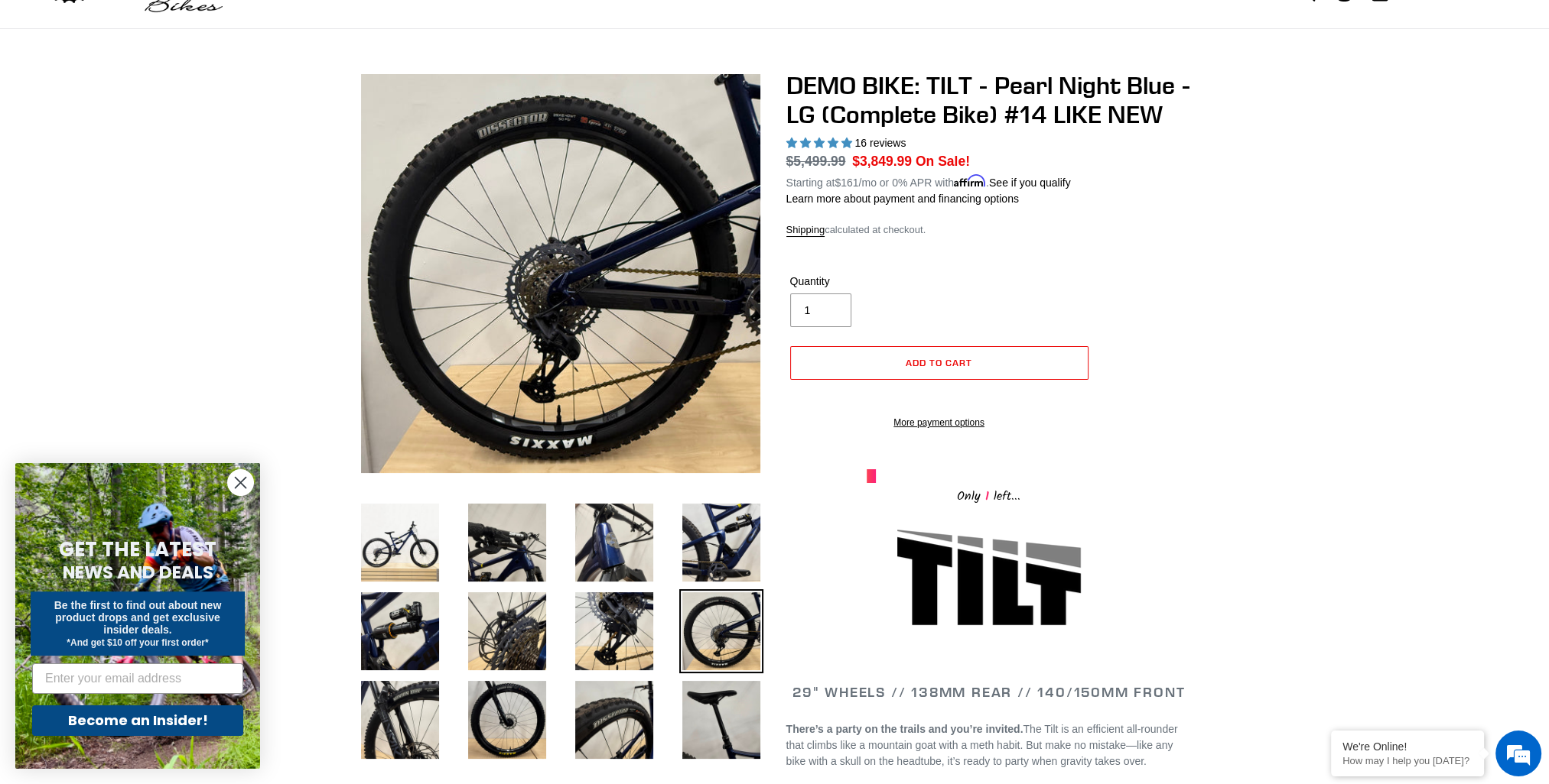
scroll to position [152, 0]
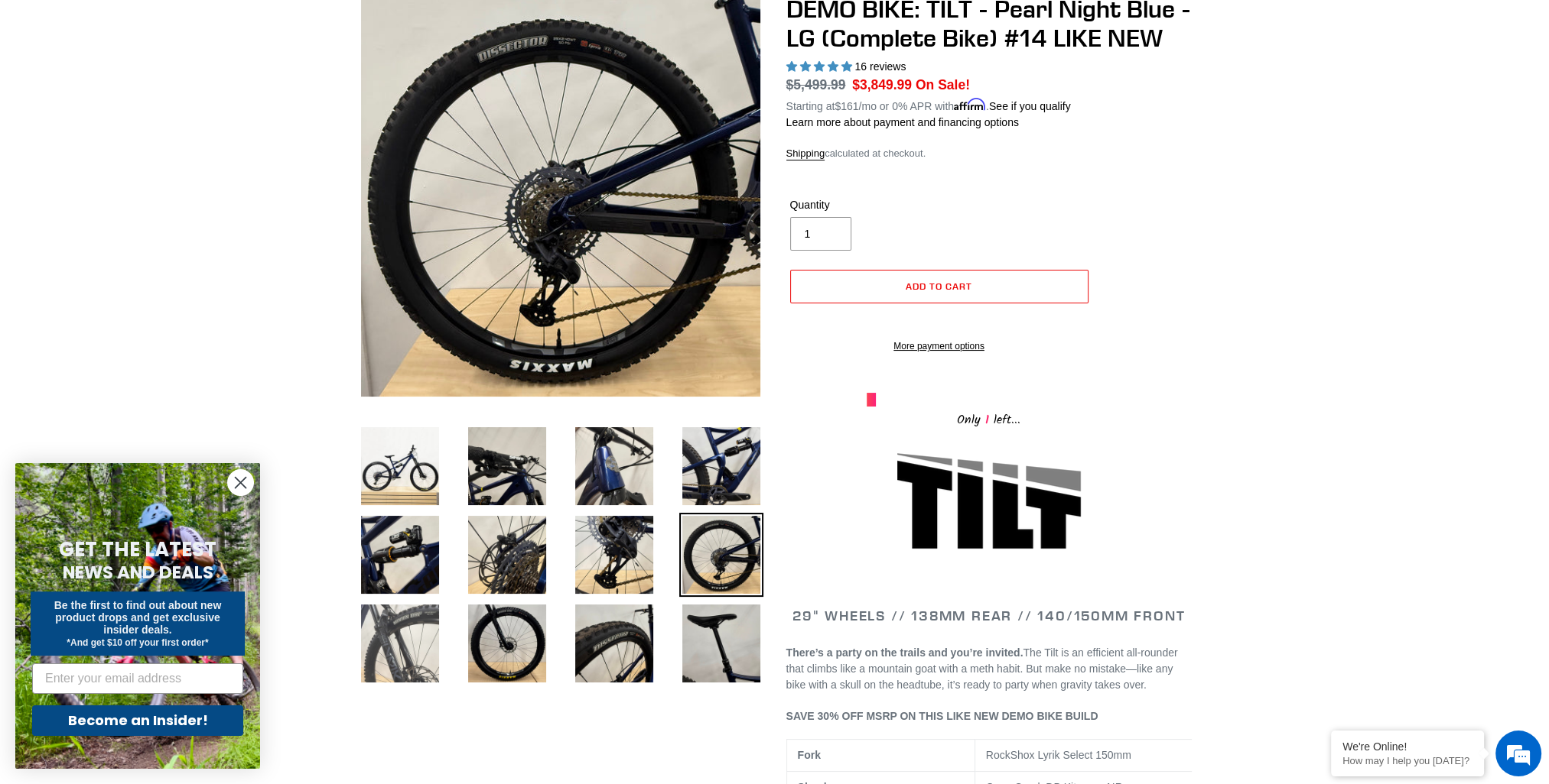
click at [380, 644] on img at bounding box center [400, 643] width 84 height 84
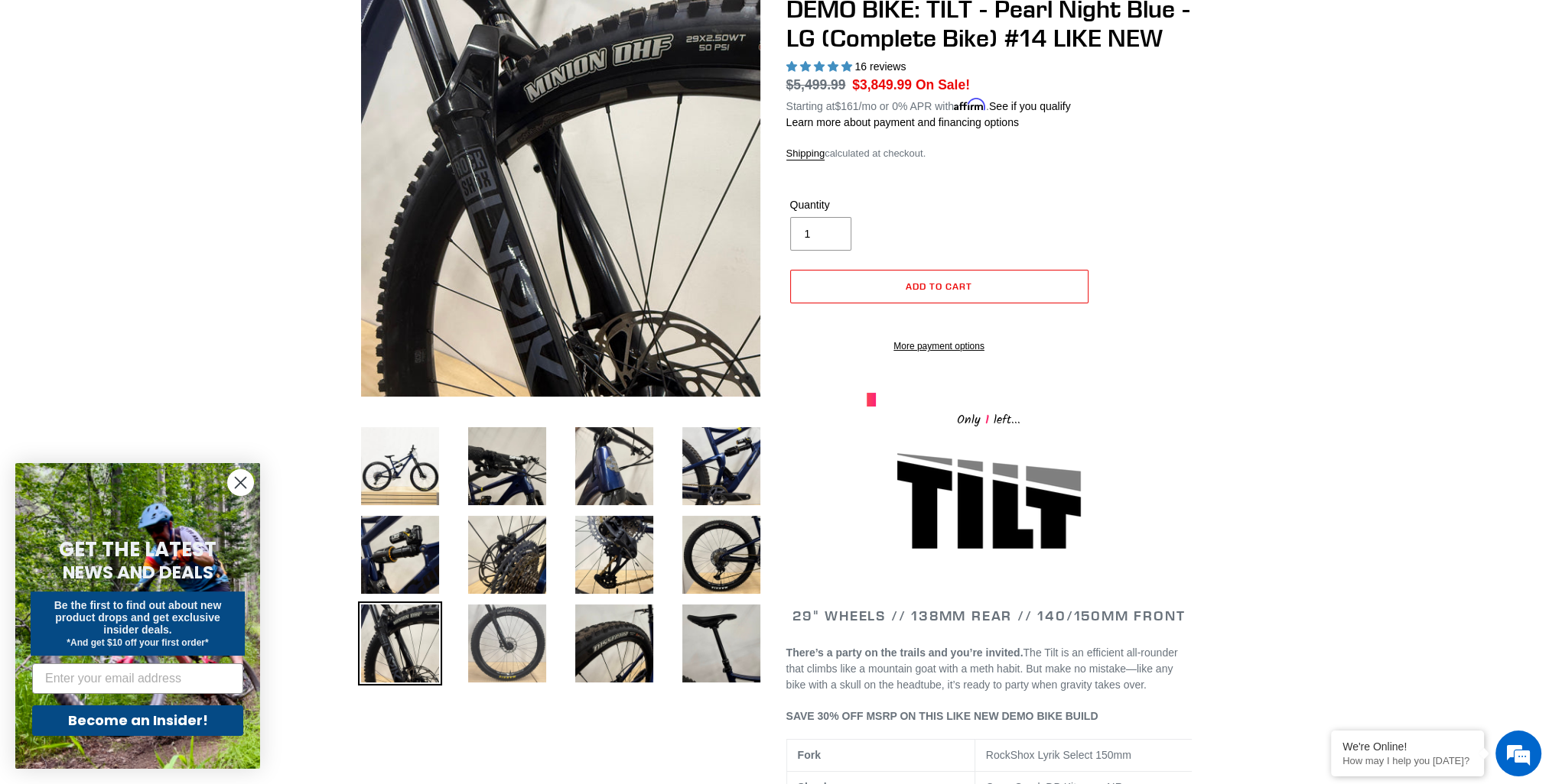
click at [530, 646] on img at bounding box center [506, 643] width 84 height 84
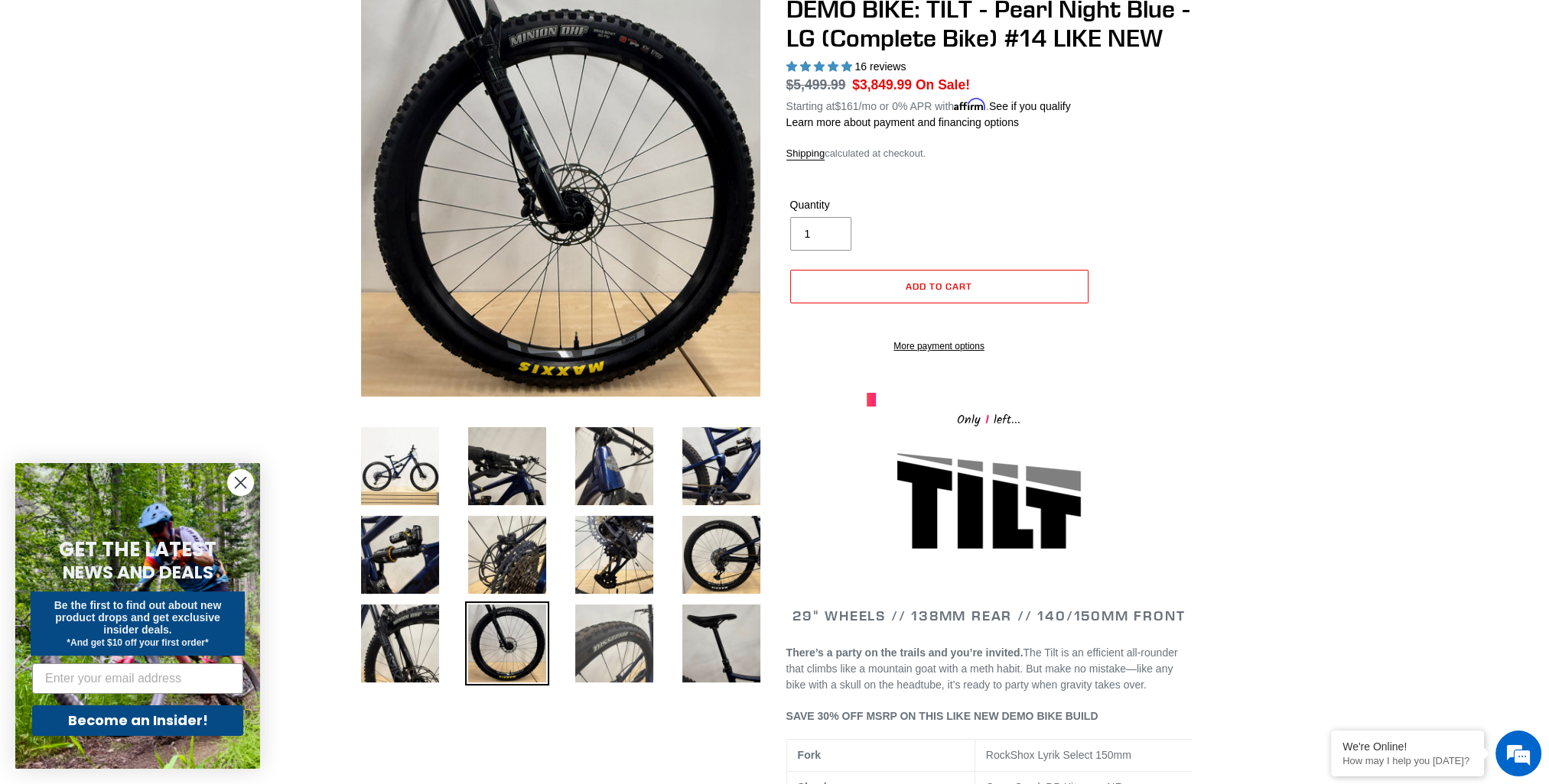
click at [611, 639] on img at bounding box center [614, 643] width 84 height 84
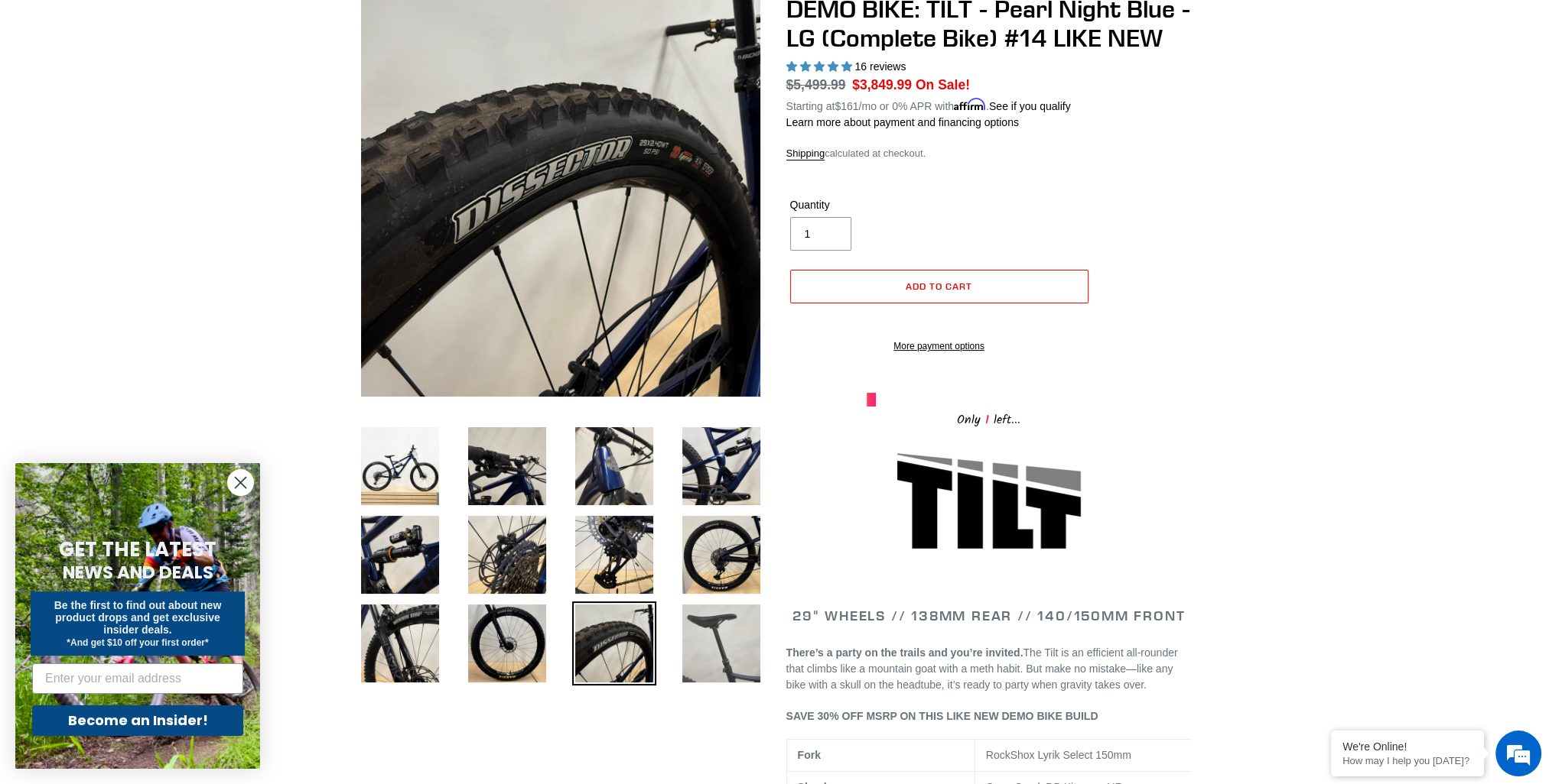
click at [719, 641] on img at bounding box center [720, 643] width 84 height 84
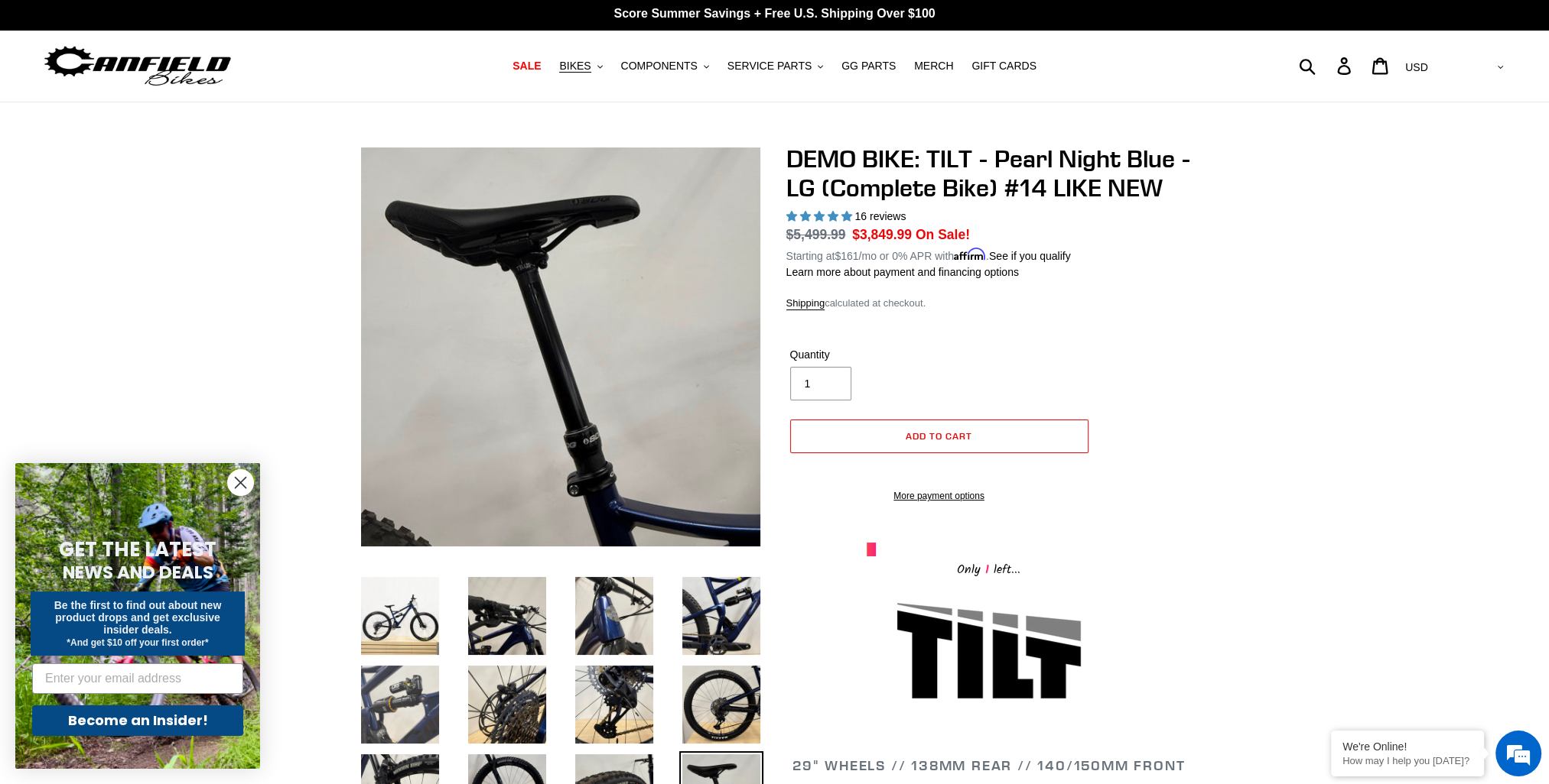
scroll to position [0, 0]
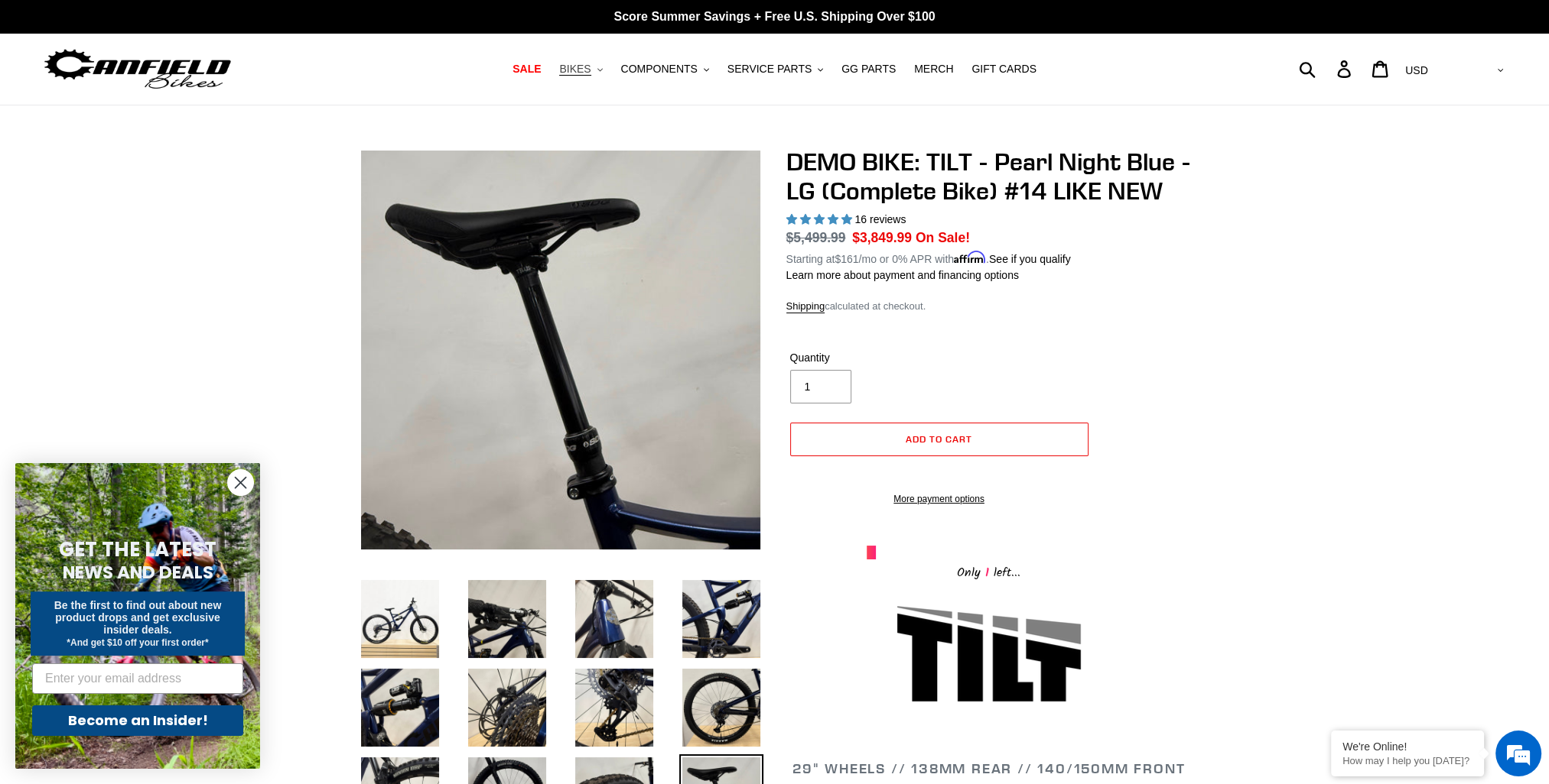
click at [590, 69] on span "BIKES" at bounding box center [574, 69] width 32 height 13
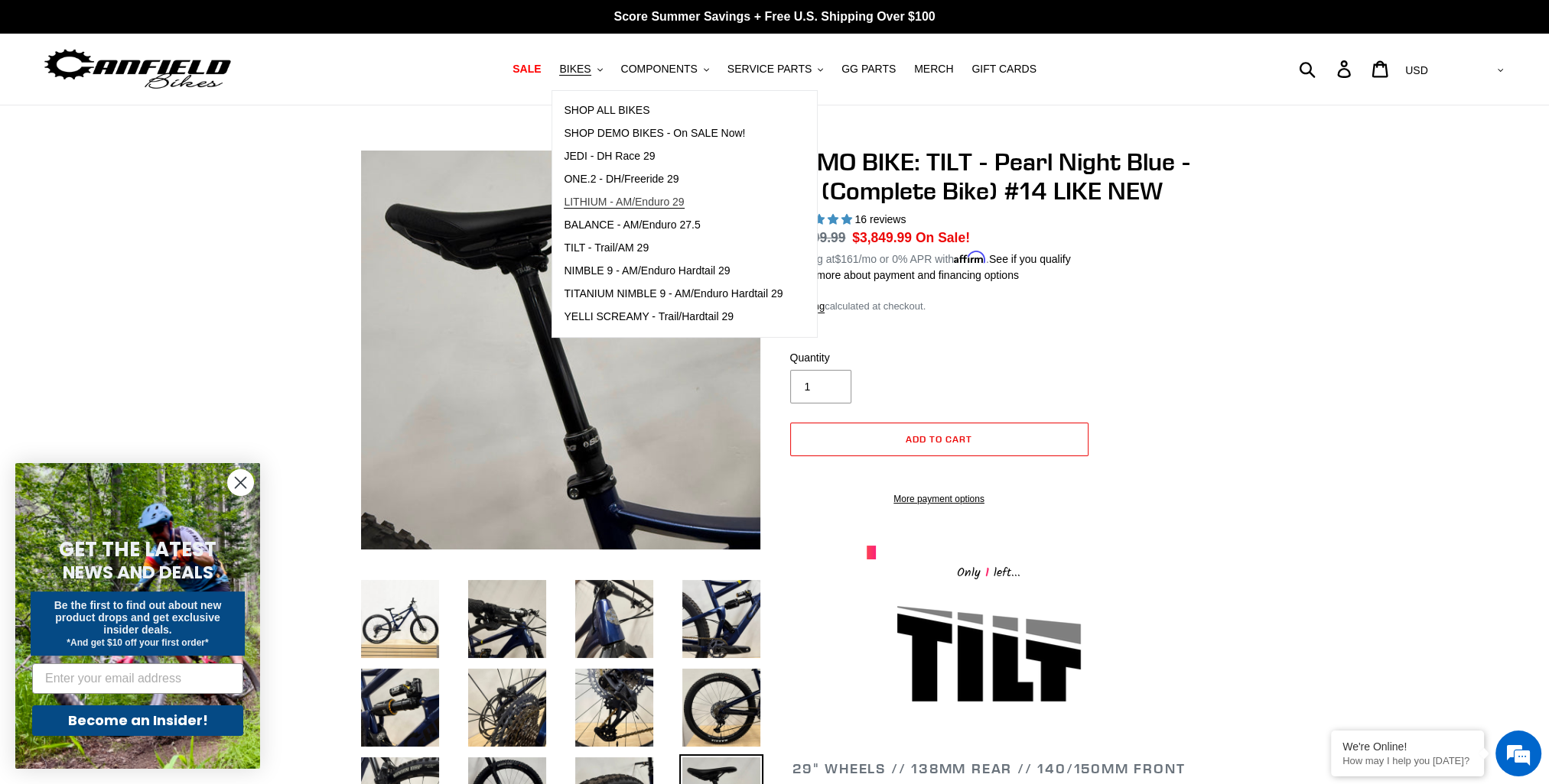
click at [649, 205] on span "LITHIUM - AM/Enduro 29" at bounding box center [624, 202] width 120 height 13
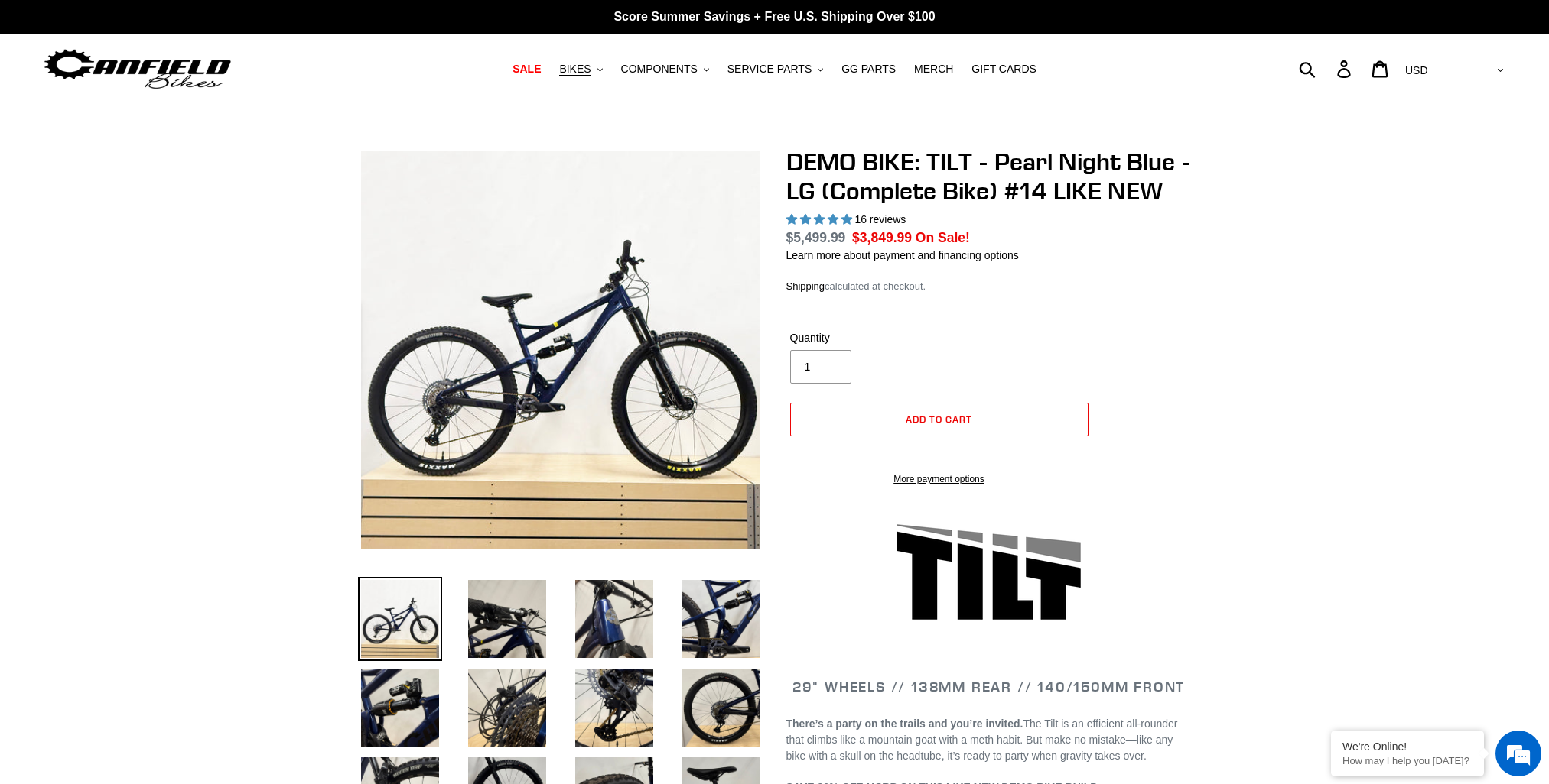
select select "highest-rating"
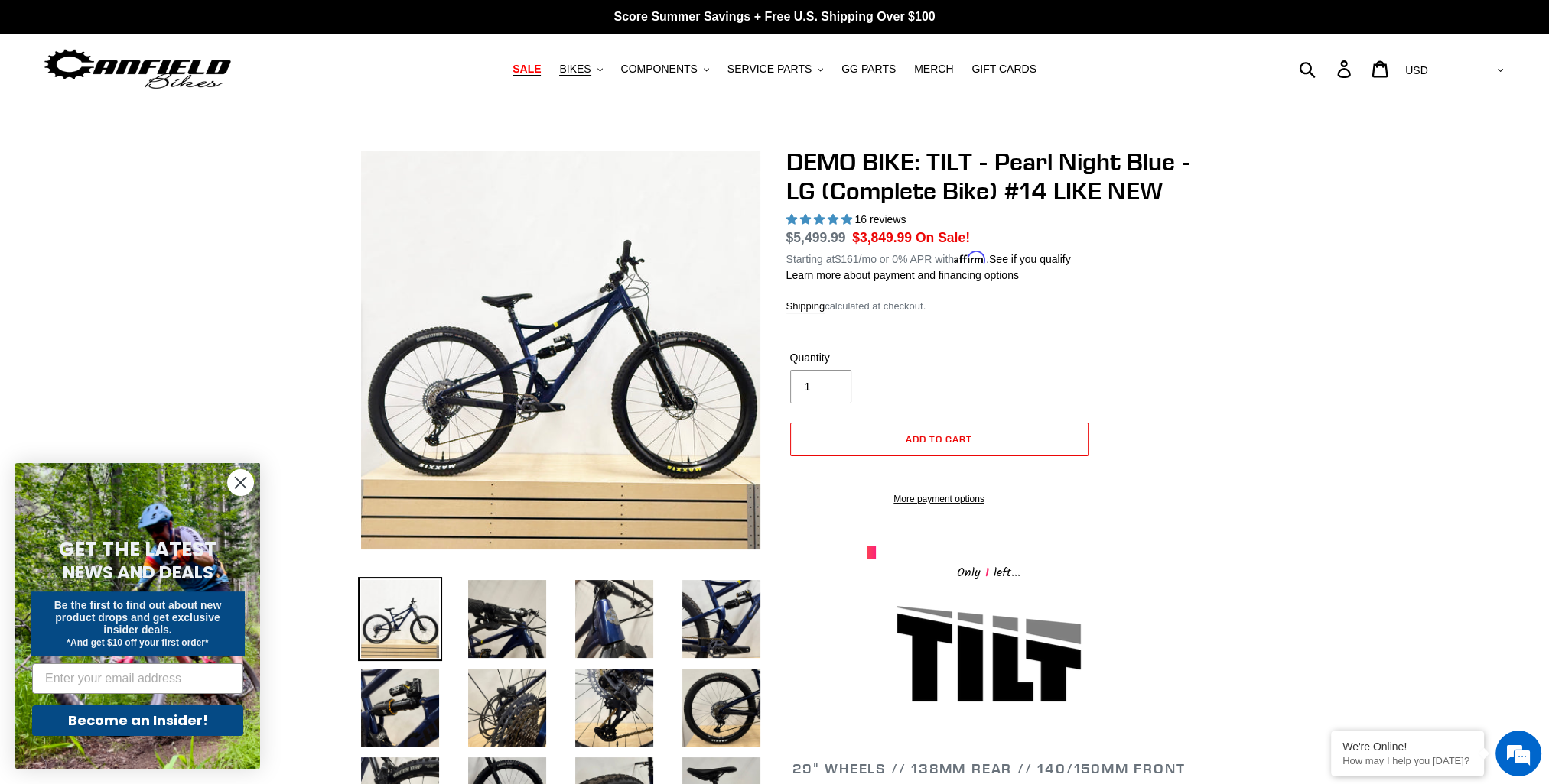
click at [541, 67] on span "SALE" at bounding box center [526, 69] width 28 height 13
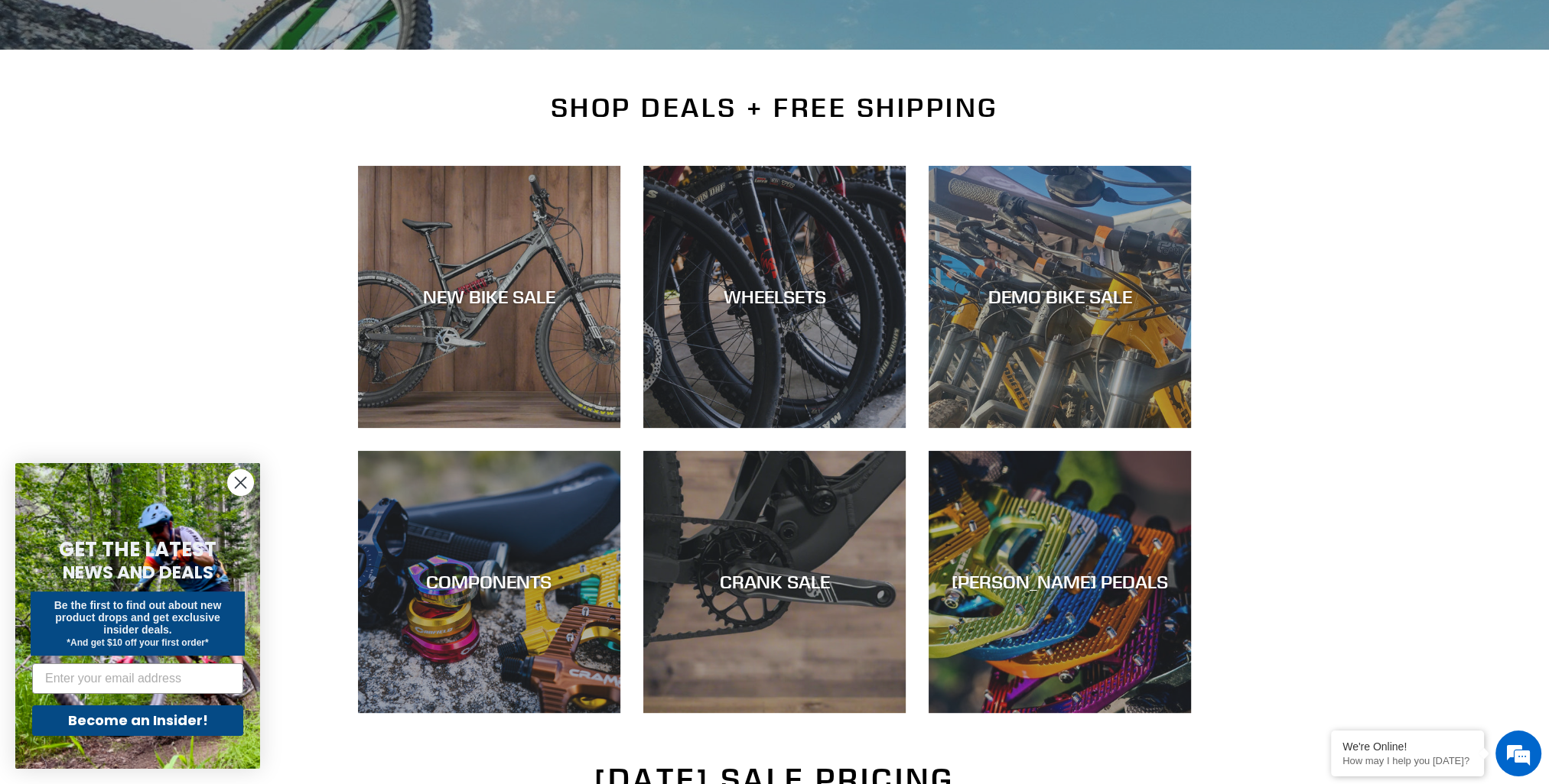
scroll to position [306, 0]
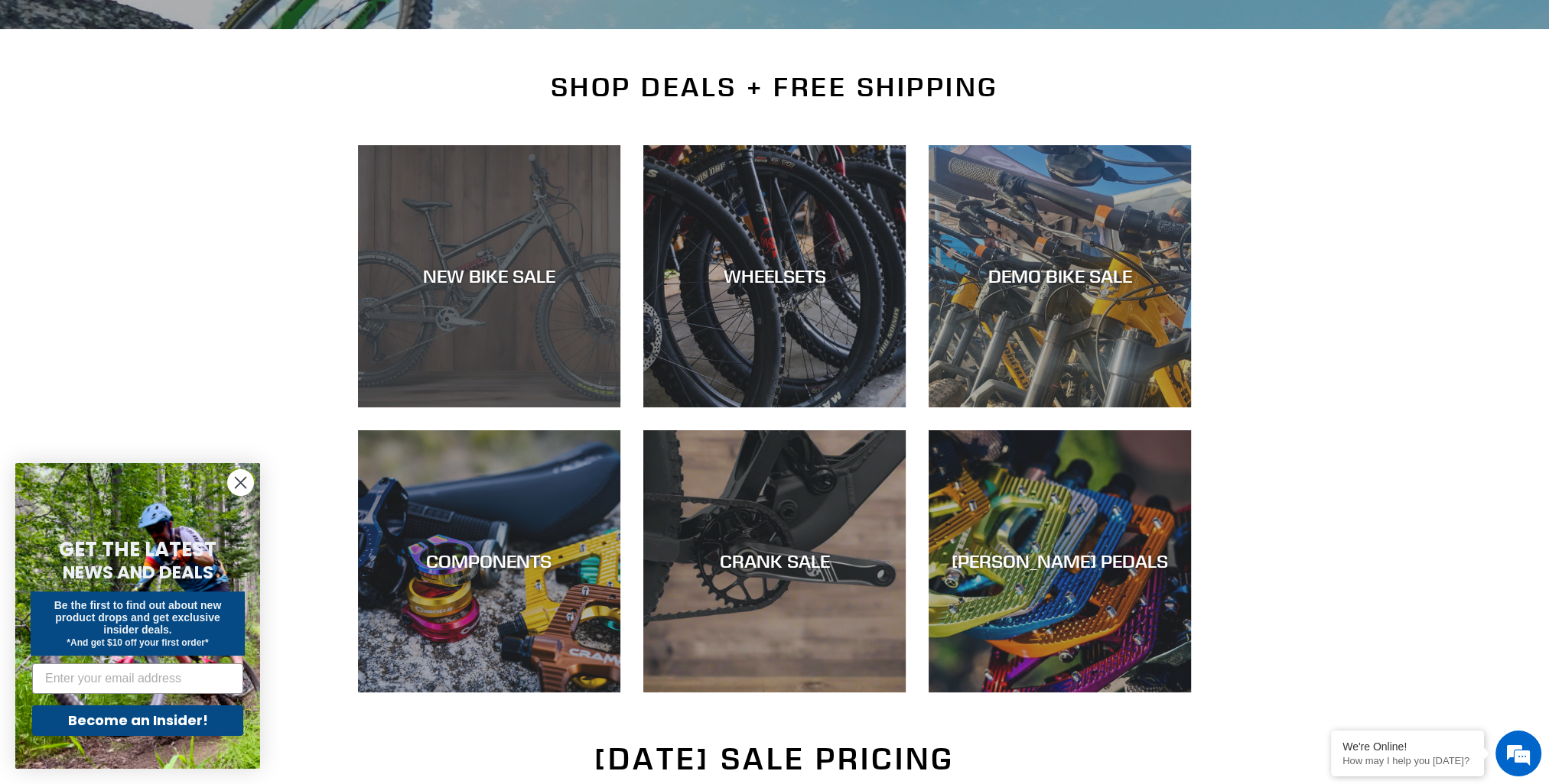
click at [480, 281] on div "NEW BIKE SALE" at bounding box center [489, 276] width 263 height 23
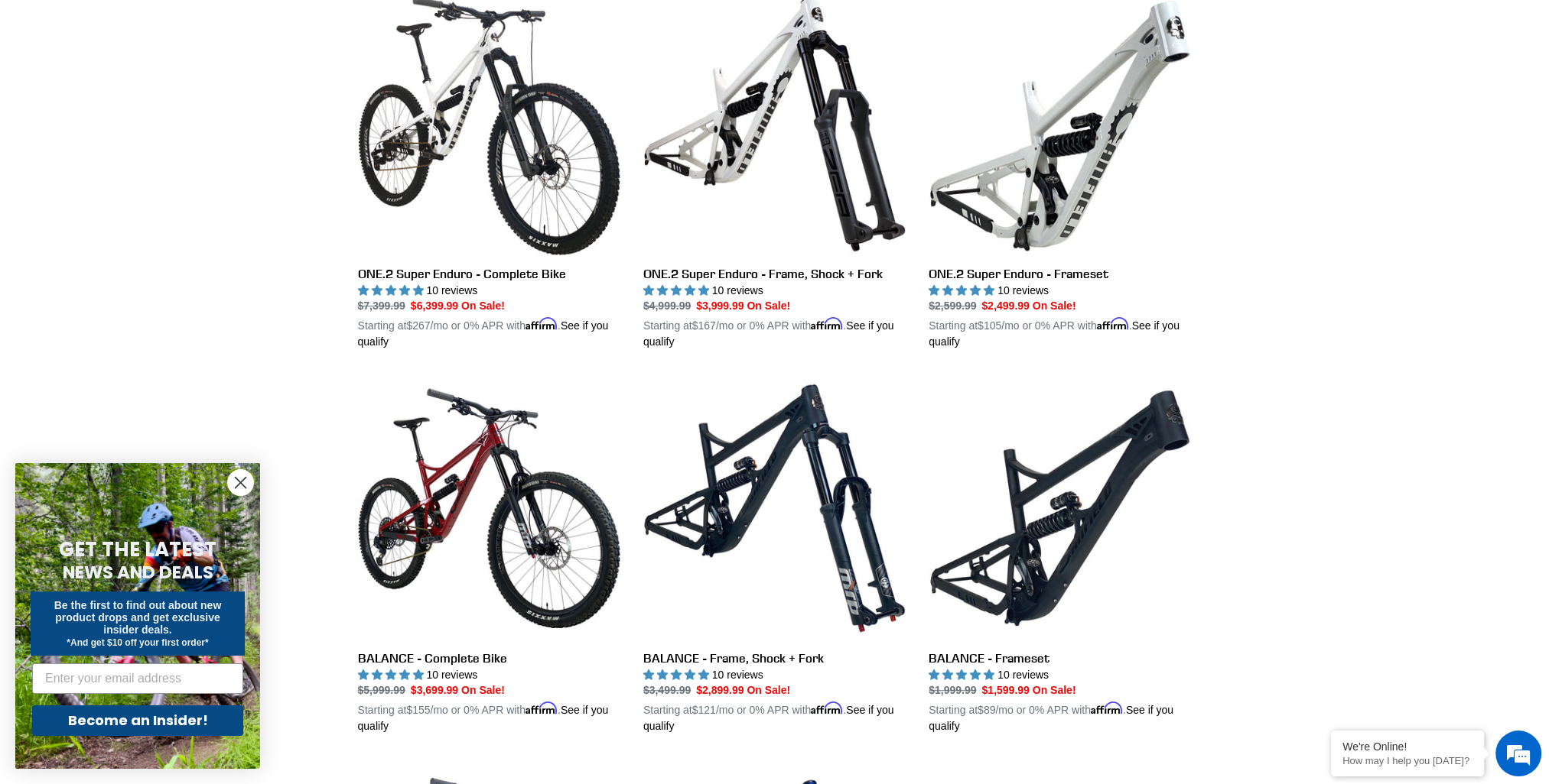
scroll to position [1453, 0]
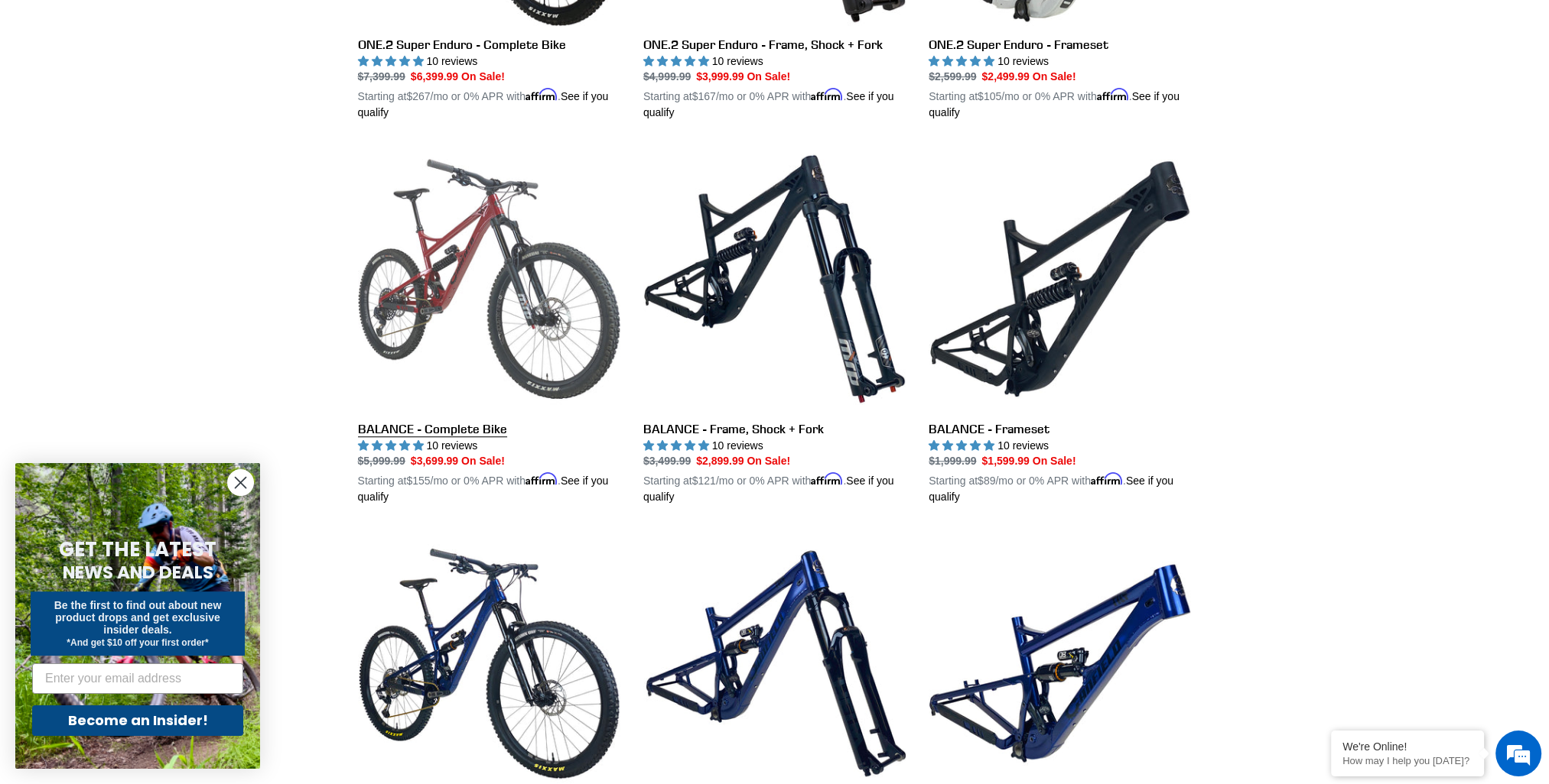
click at [566, 275] on link "BALANCE - Complete Bike" at bounding box center [489, 327] width 263 height 358
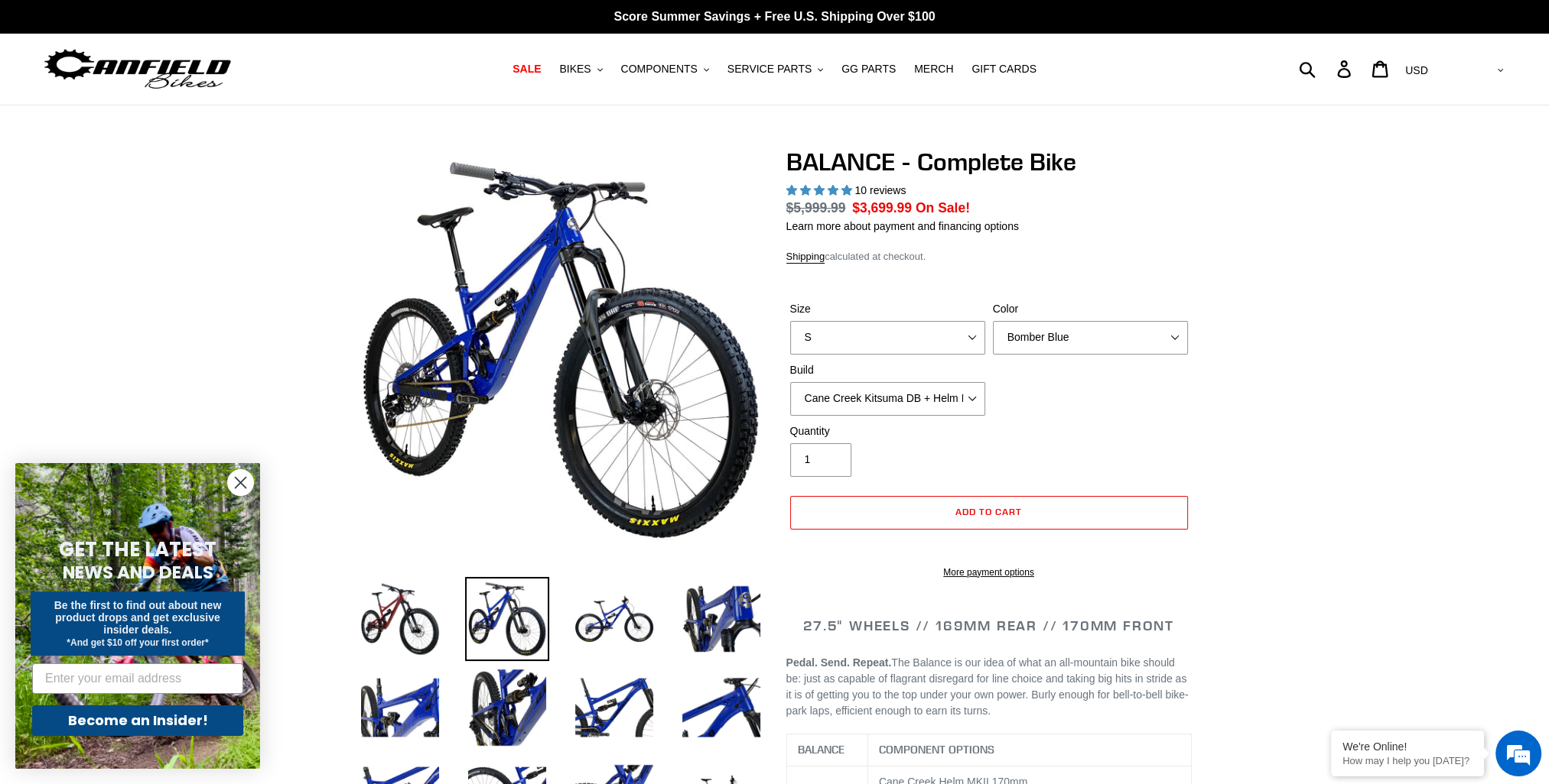
select select "highest-rating"
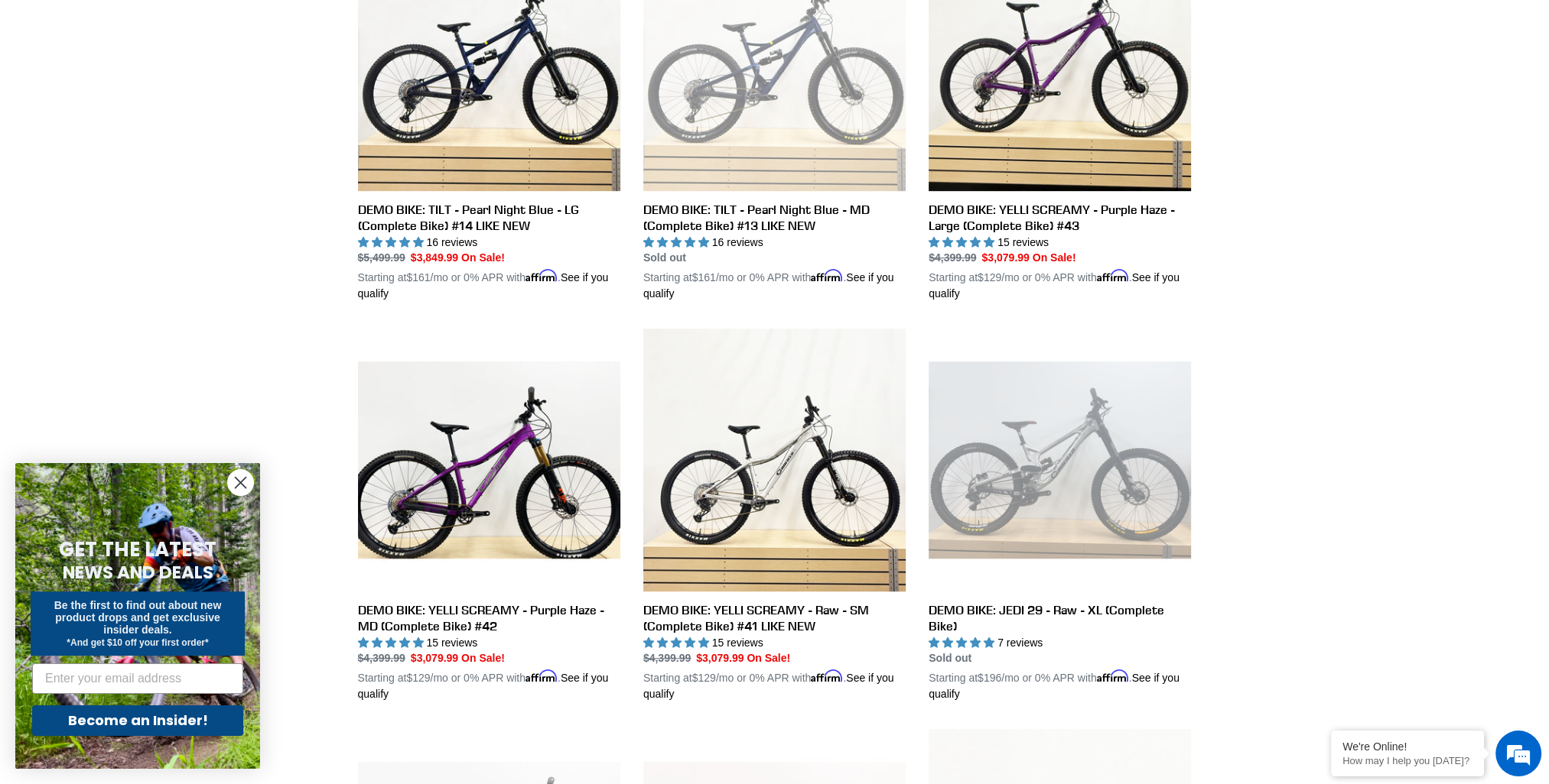
scroll to position [918, 0]
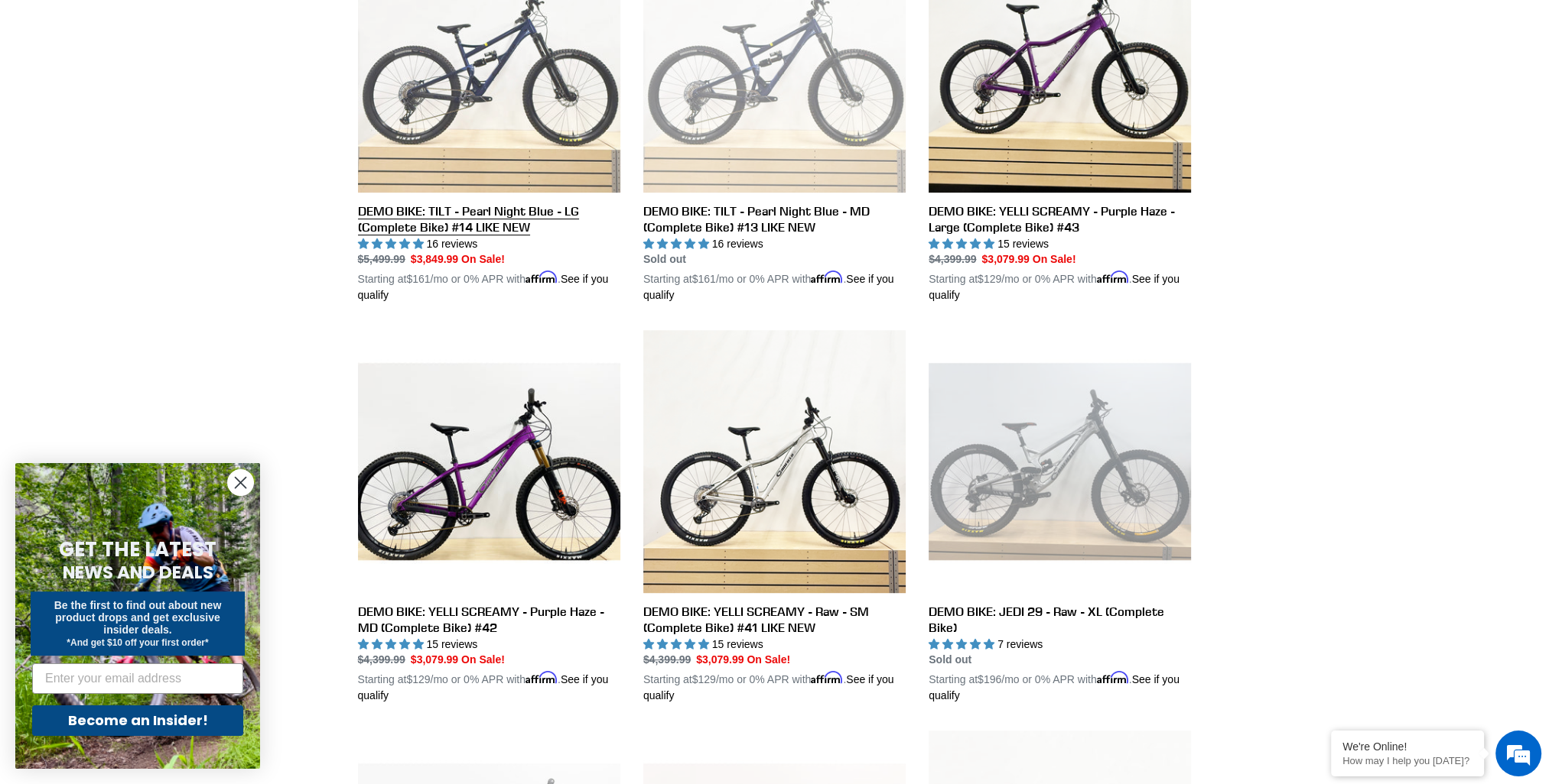
click at [509, 146] on link "DEMO BIKE: TILT - Pearl Night Blue - LG (Complete Bike) #14 LIKE NEW" at bounding box center [489, 116] width 263 height 374
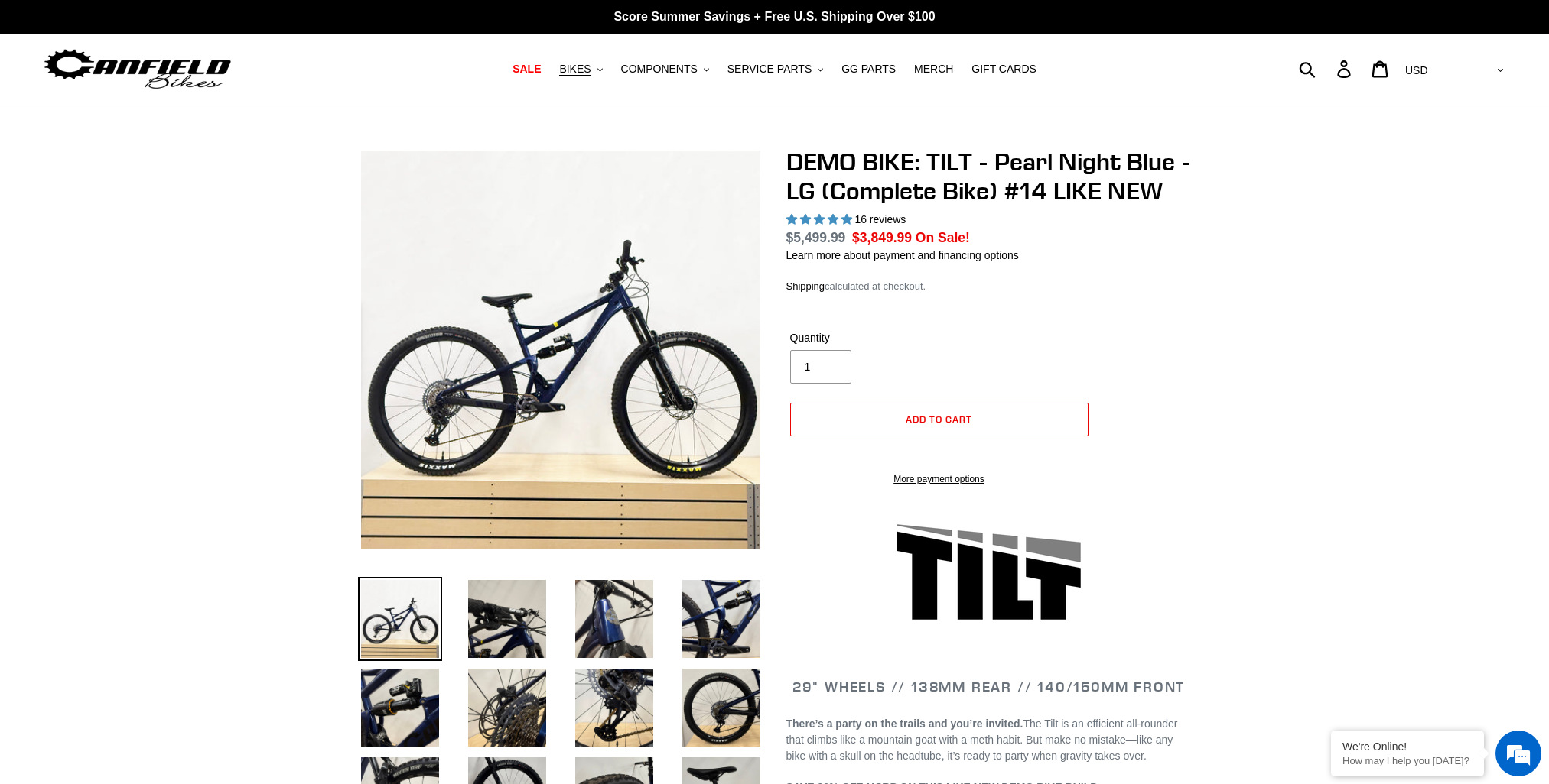
select select "highest-rating"
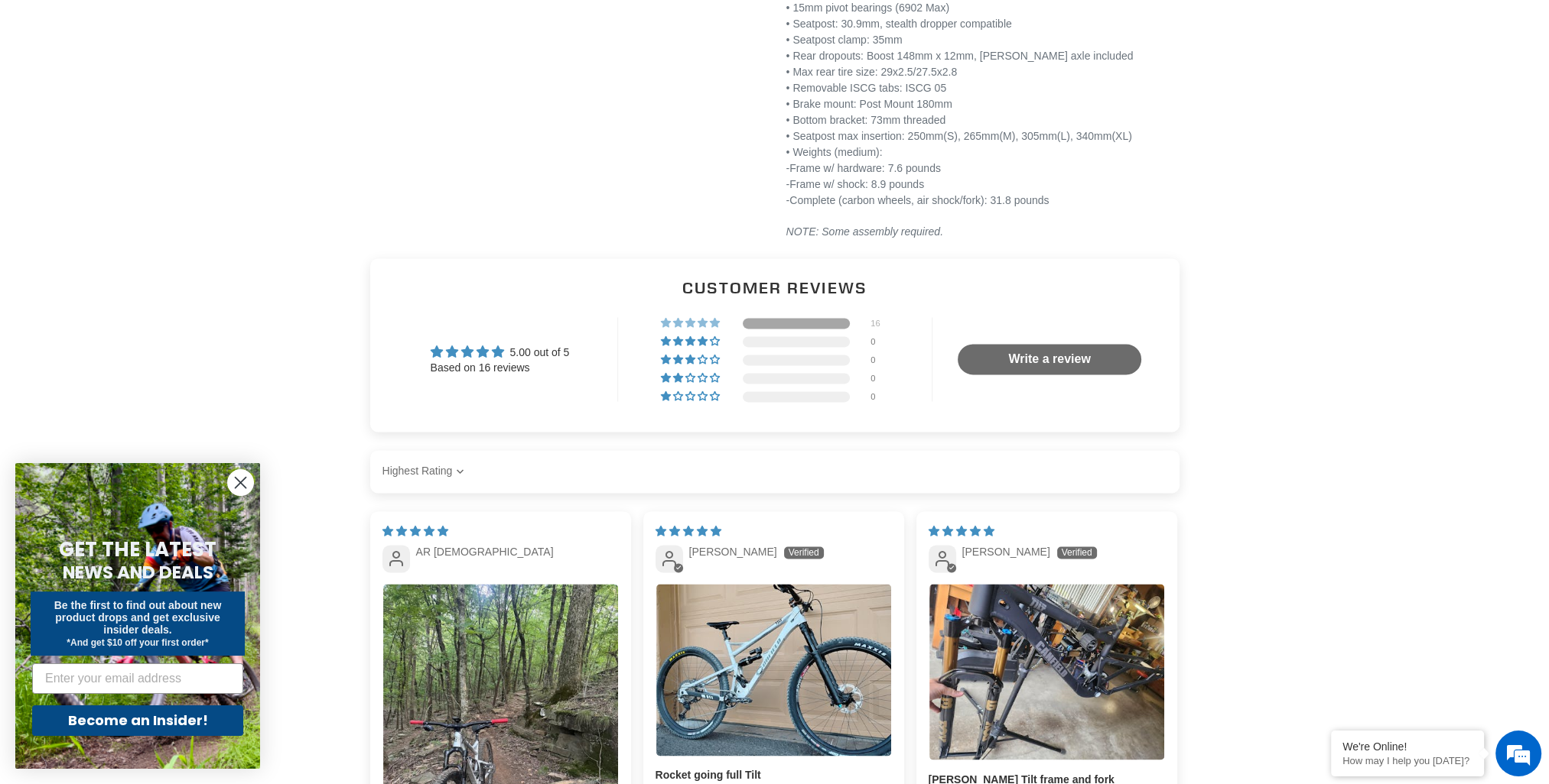
click at [777, 327] on div at bounding box center [796, 324] width 107 height 11
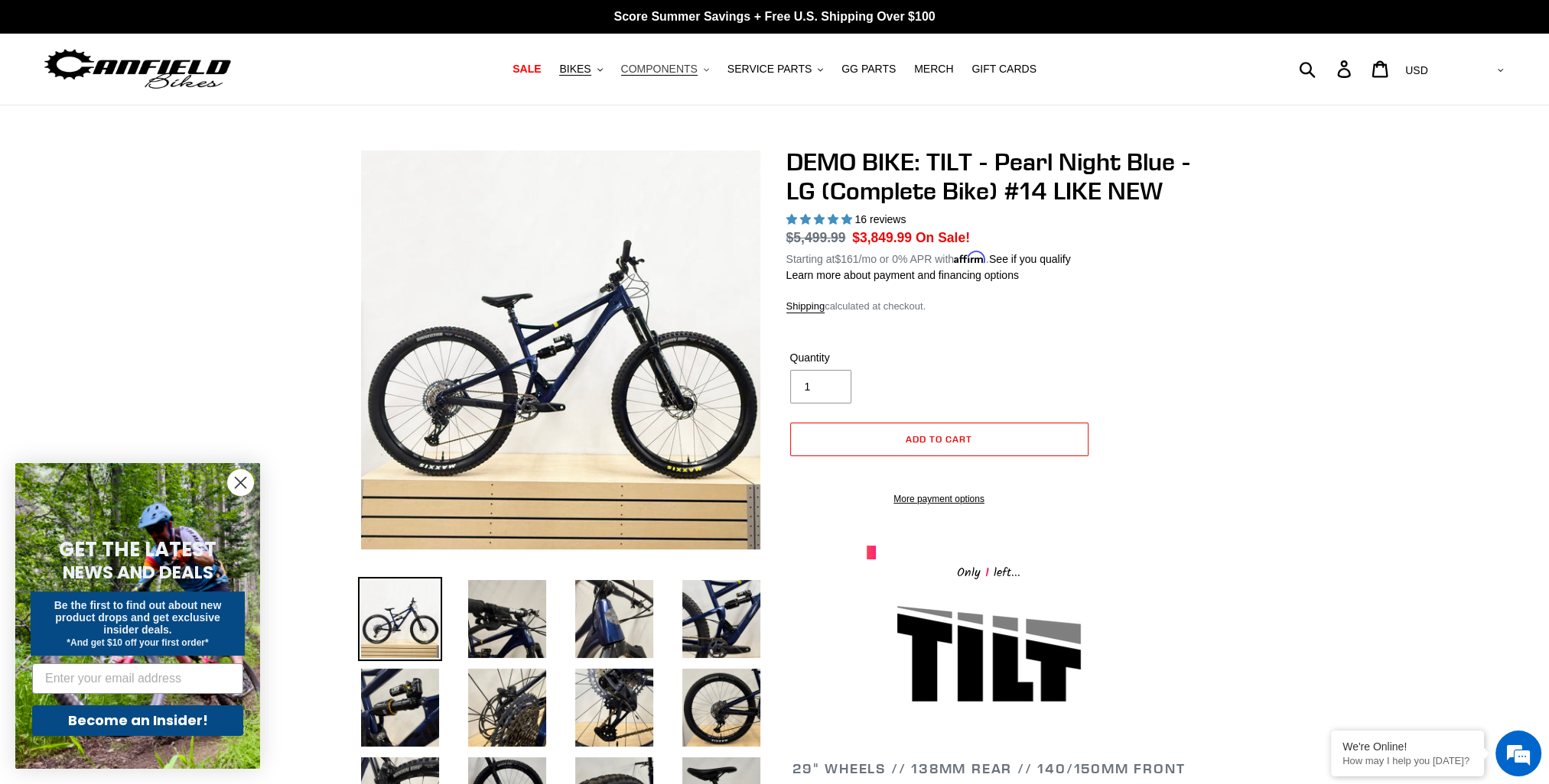
click at [691, 71] on span "COMPONENTS" at bounding box center [659, 69] width 77 height 13
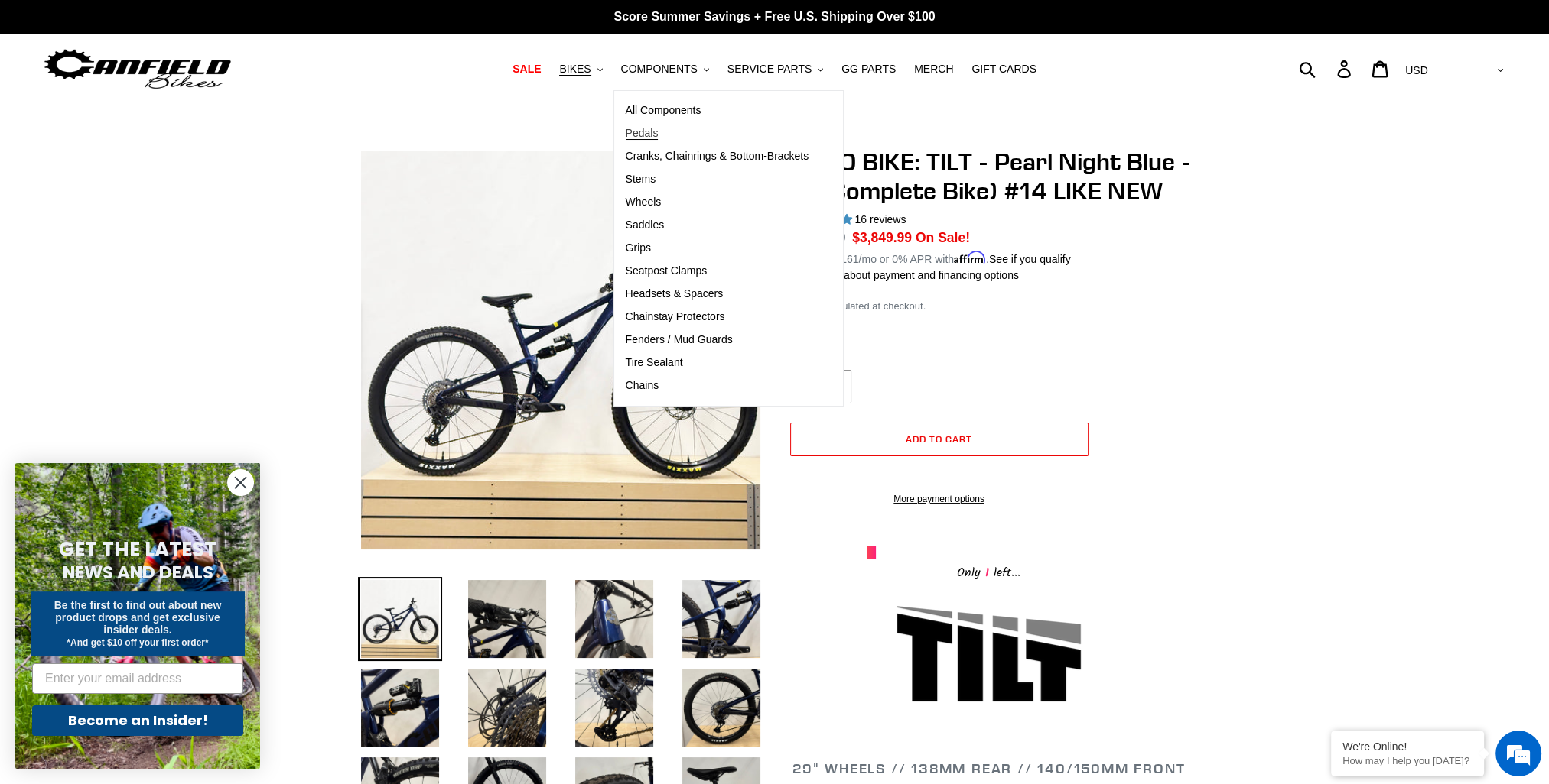
click at [658, 135] on span "Pedals" at bounding box center [642, 134] width 32 height 13
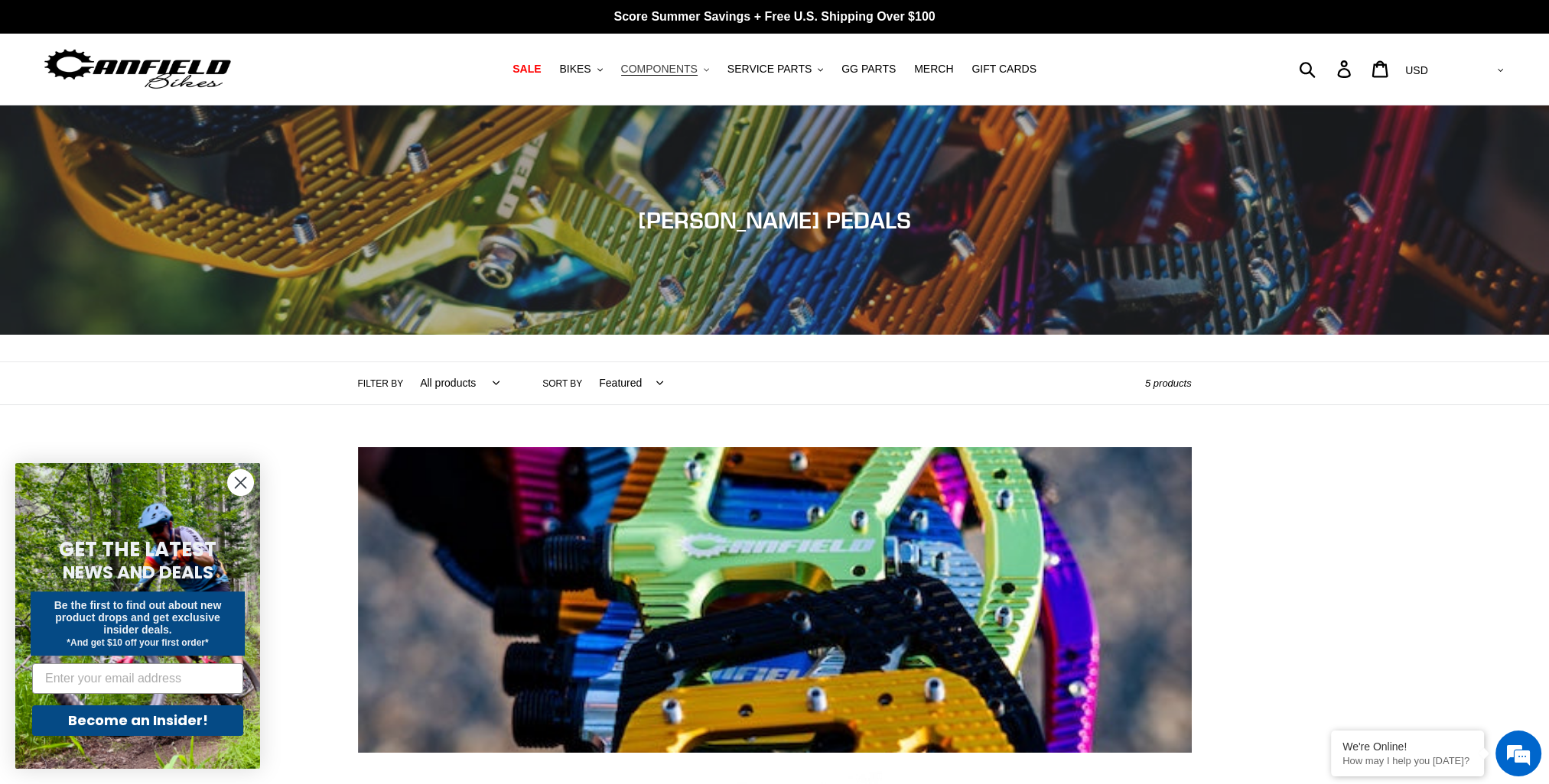
click at [691, 68] on span "COMPONENTS" at bounding box center [659, 69] width 77 height 13
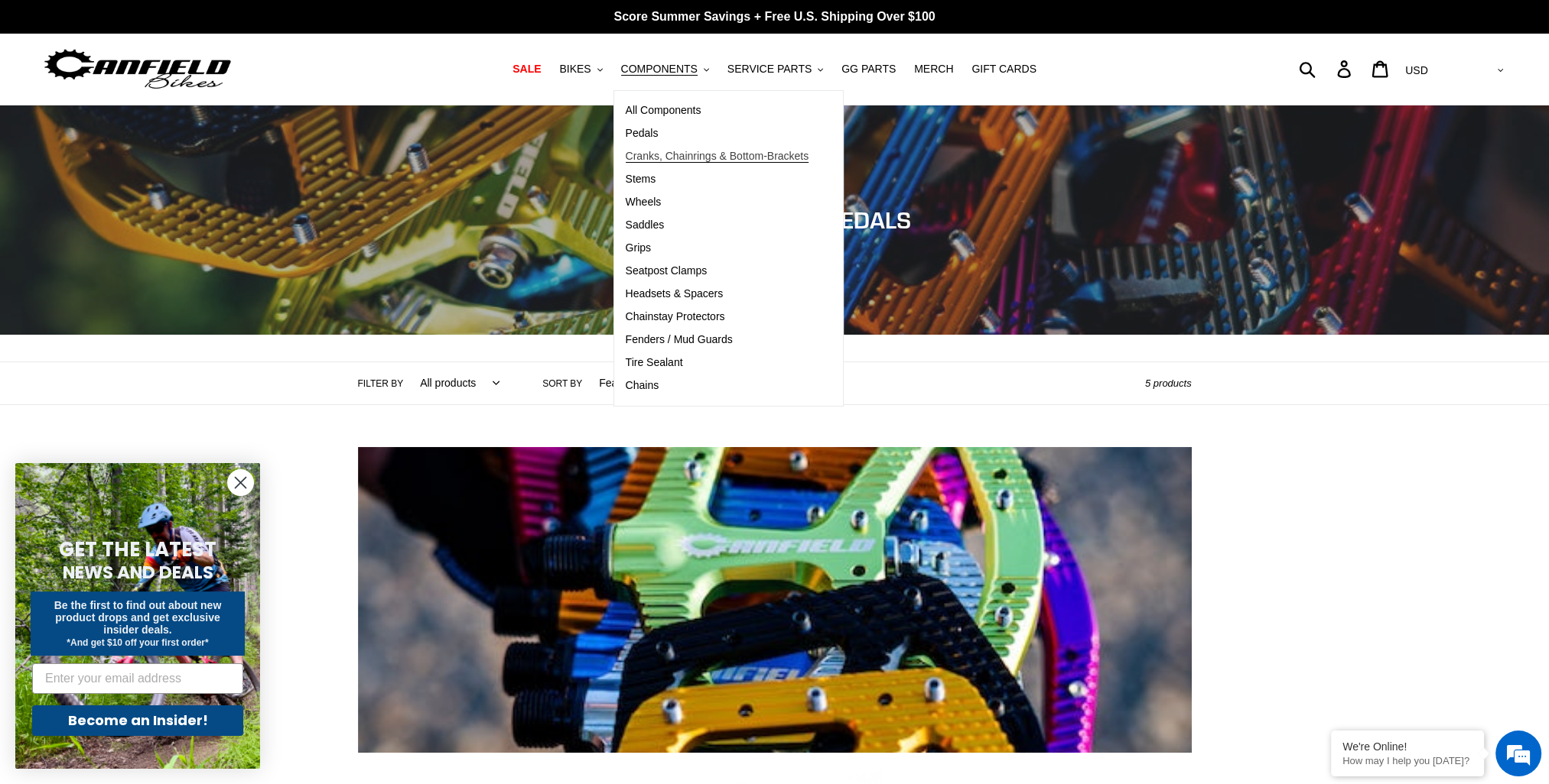
click at [743, 160] on span "Cranks, Chainrings & Bottom-Brackets" at bounding box center [717, 156] width 183 height 13
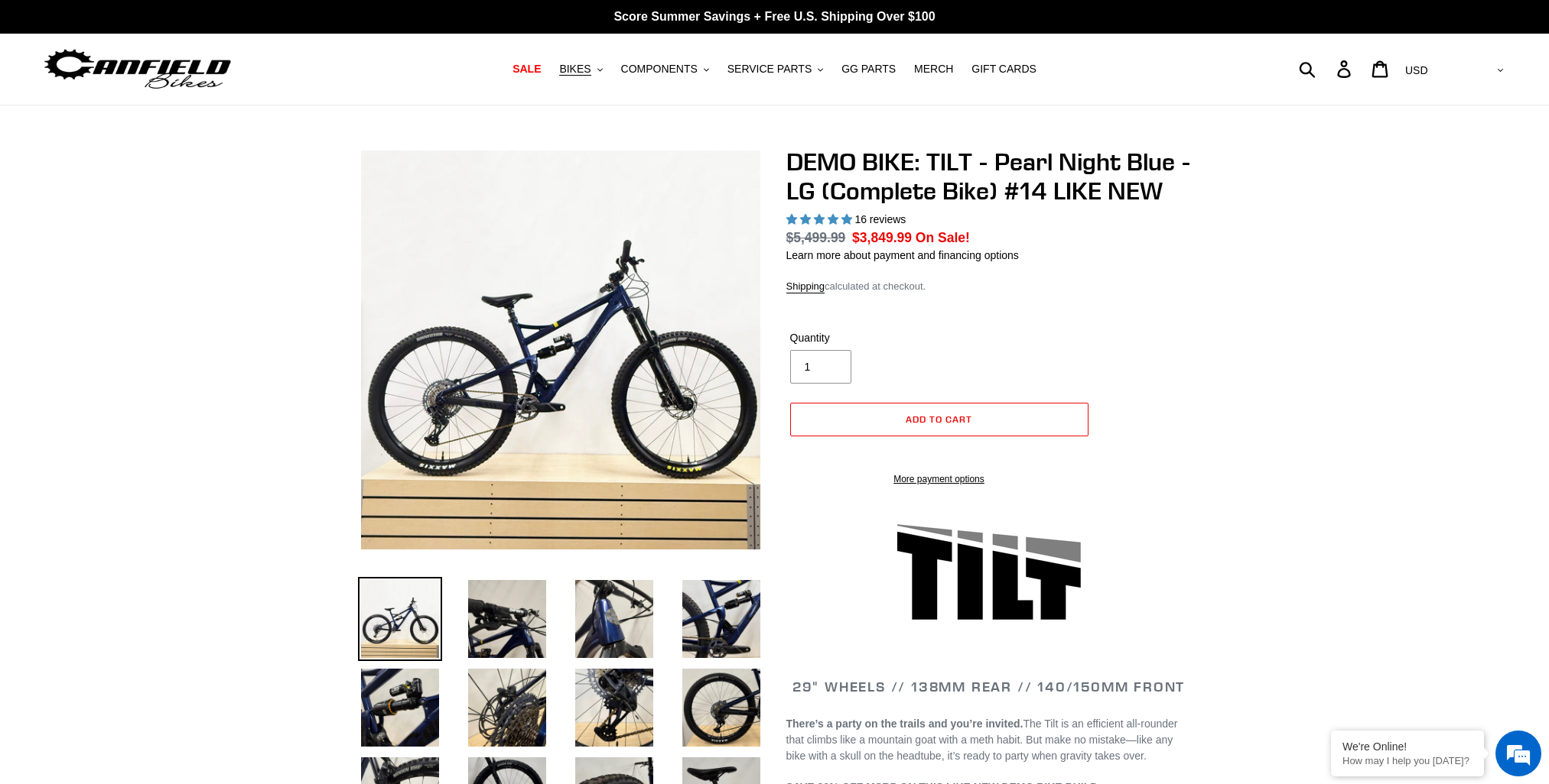
select select "highest-rating"
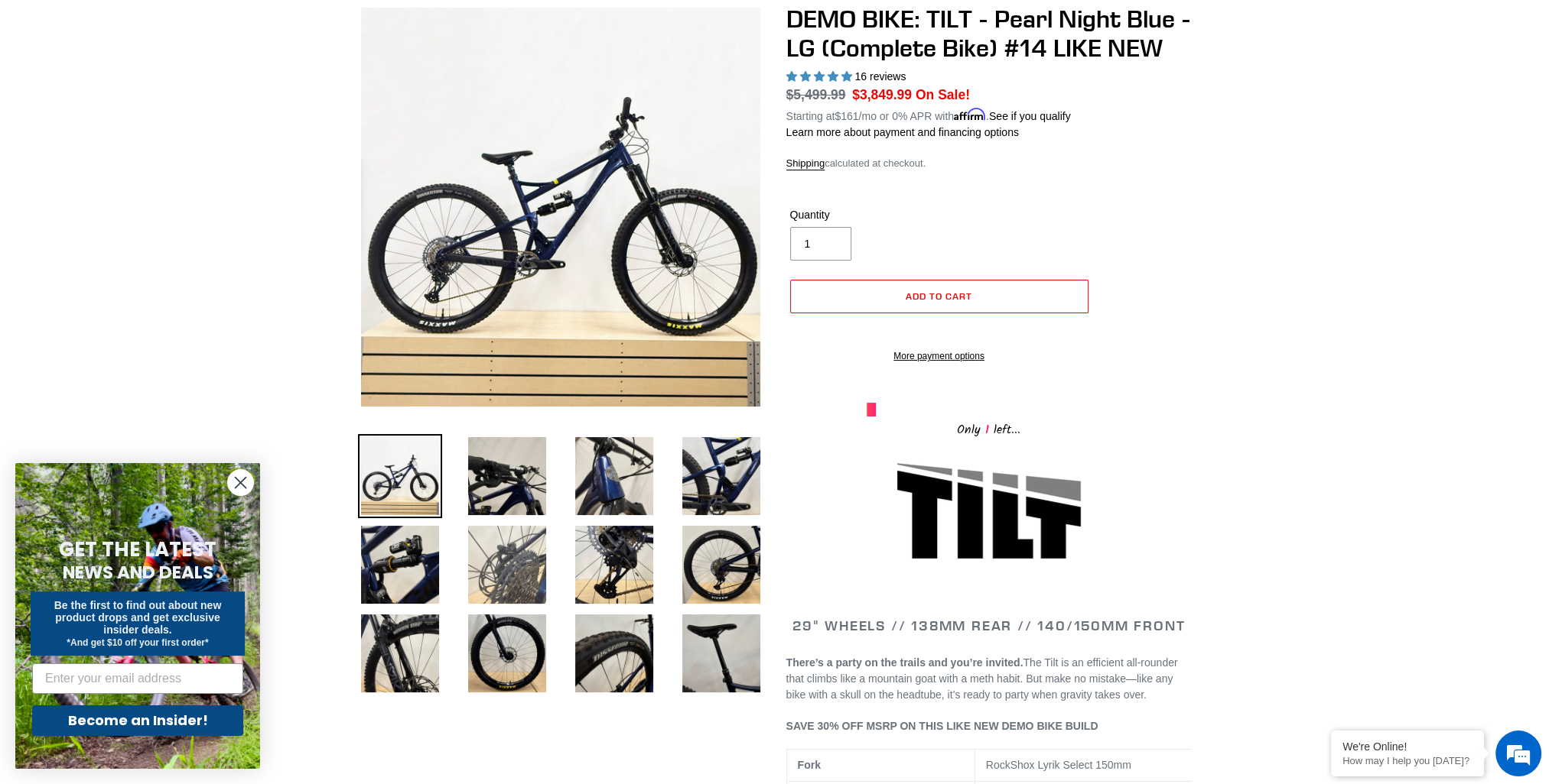
scroll to position [152, 0]
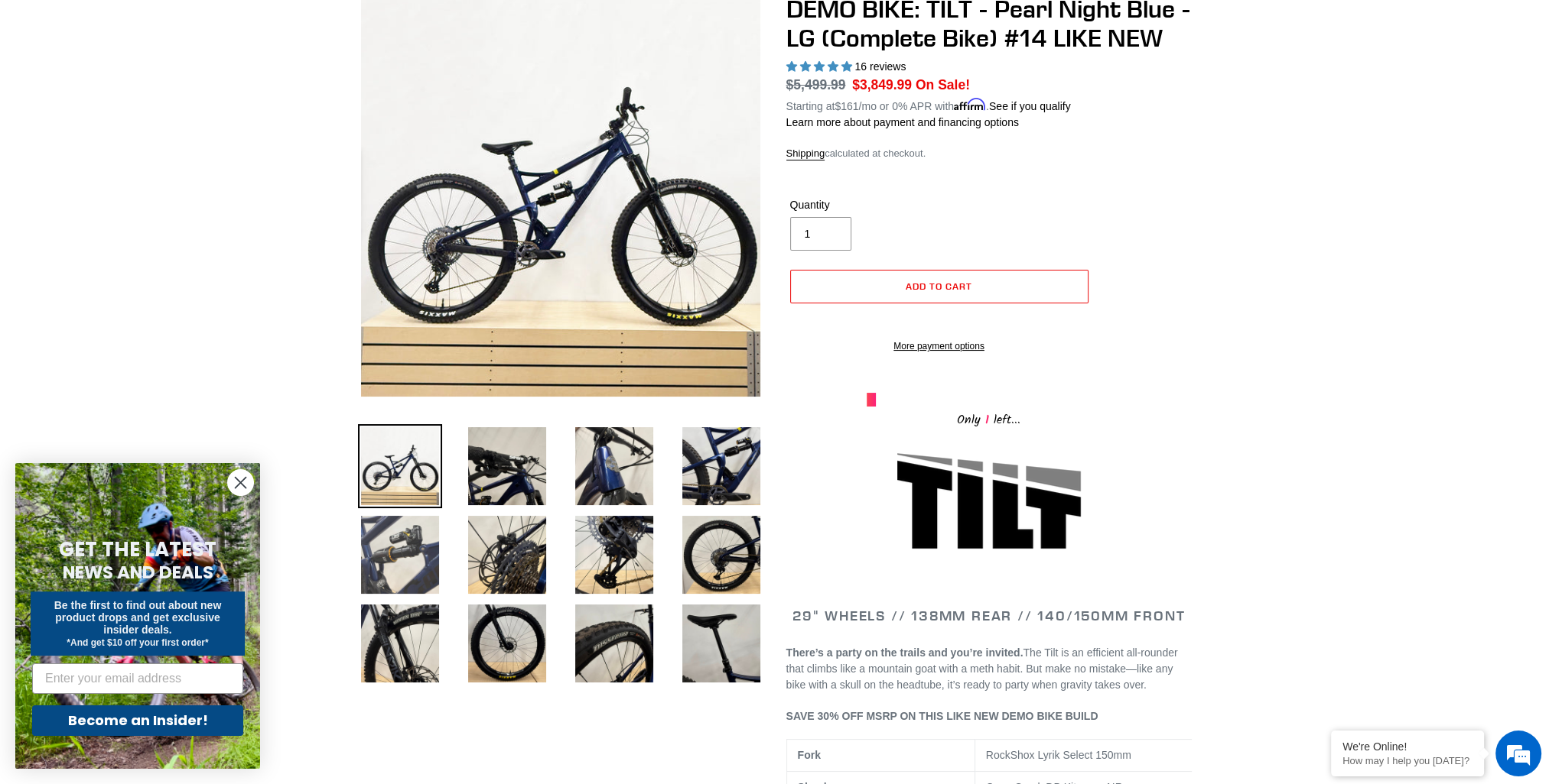
click at [364, 549] on img at bounding box center [400, 555] width 84 height 84
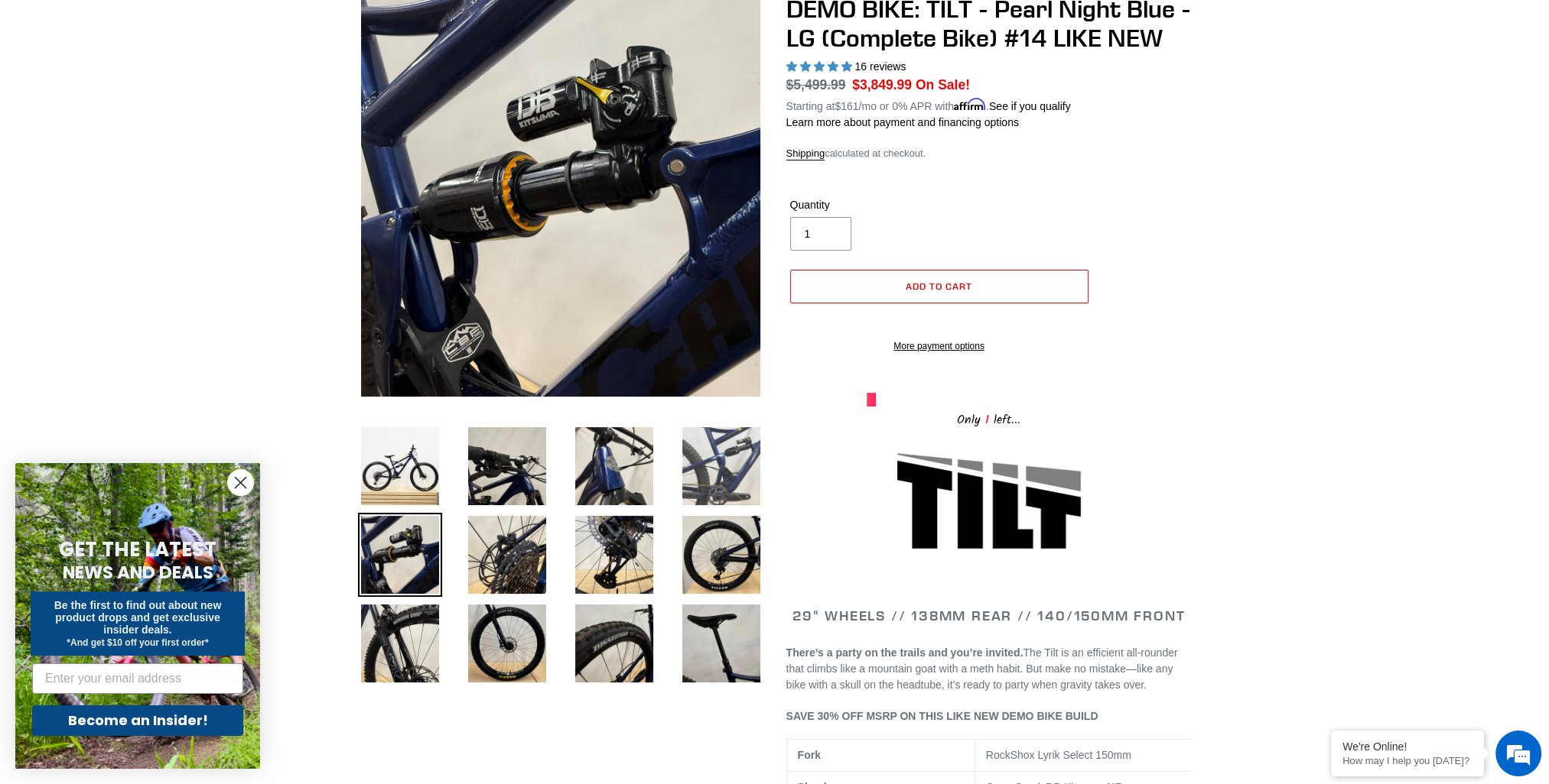
click at [716, 468] on img at bounding box center [720, 466] width 84 height 84
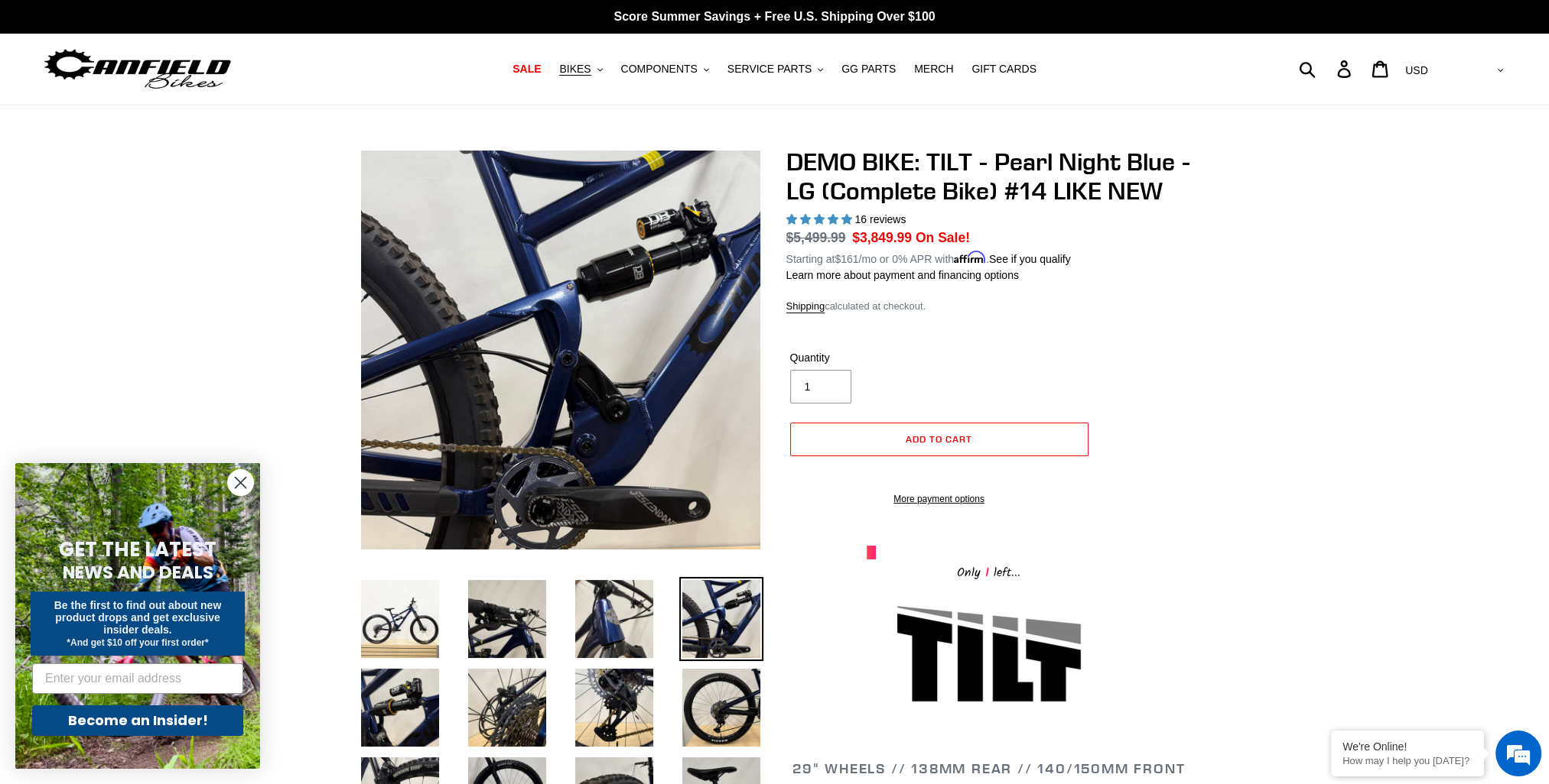
scroll to position [0, 0]
click at [914, 69] on span "MERCH" at bounding box center [933, 69] width 39 height 13
